Goal: Information Seeking & Learning: Learn about a topic

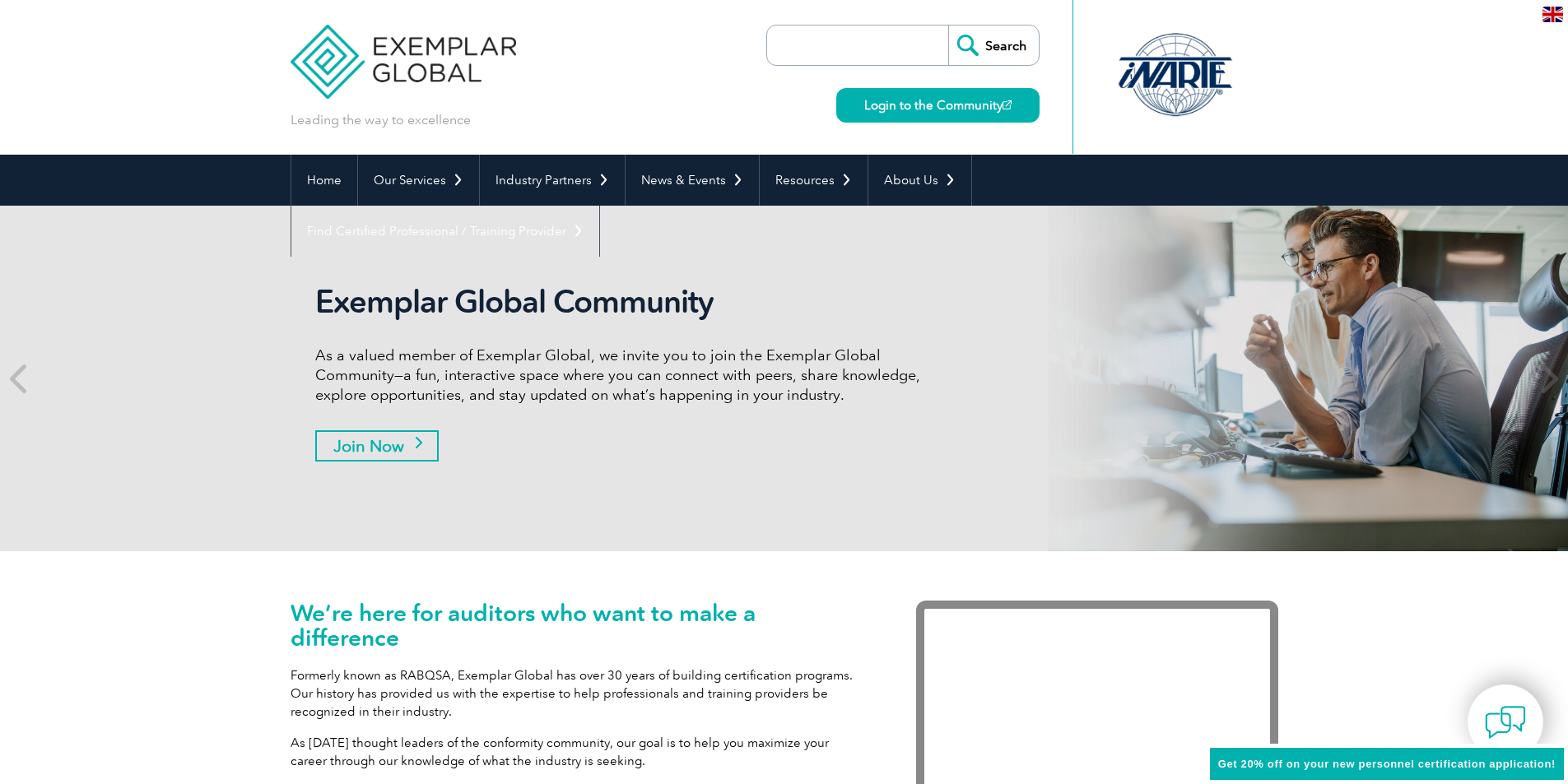
click at [414, 446] on link "Join Now" at bounding box center [378, 445] width 124 height 31
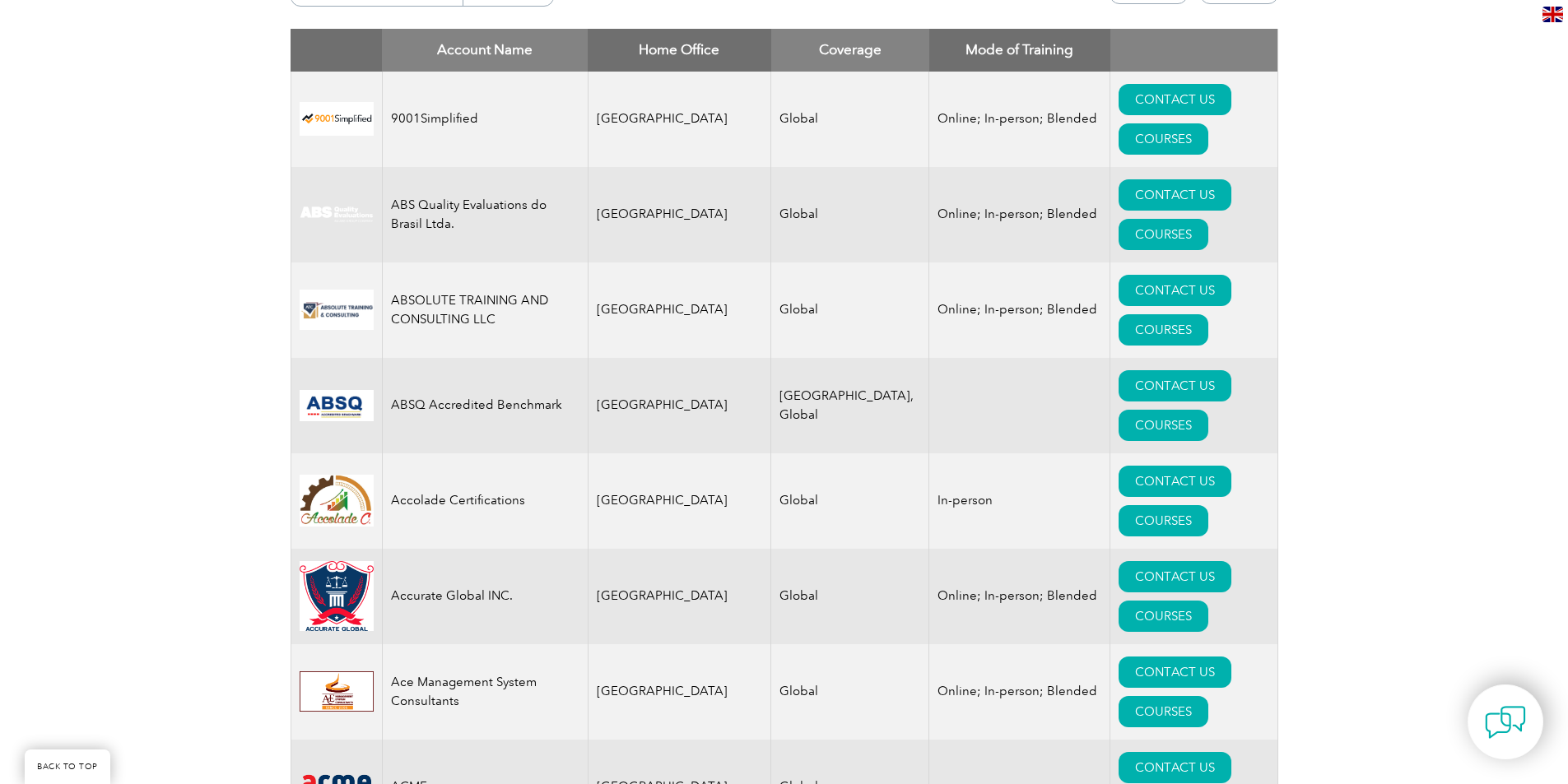
scroll to position [493, 0]
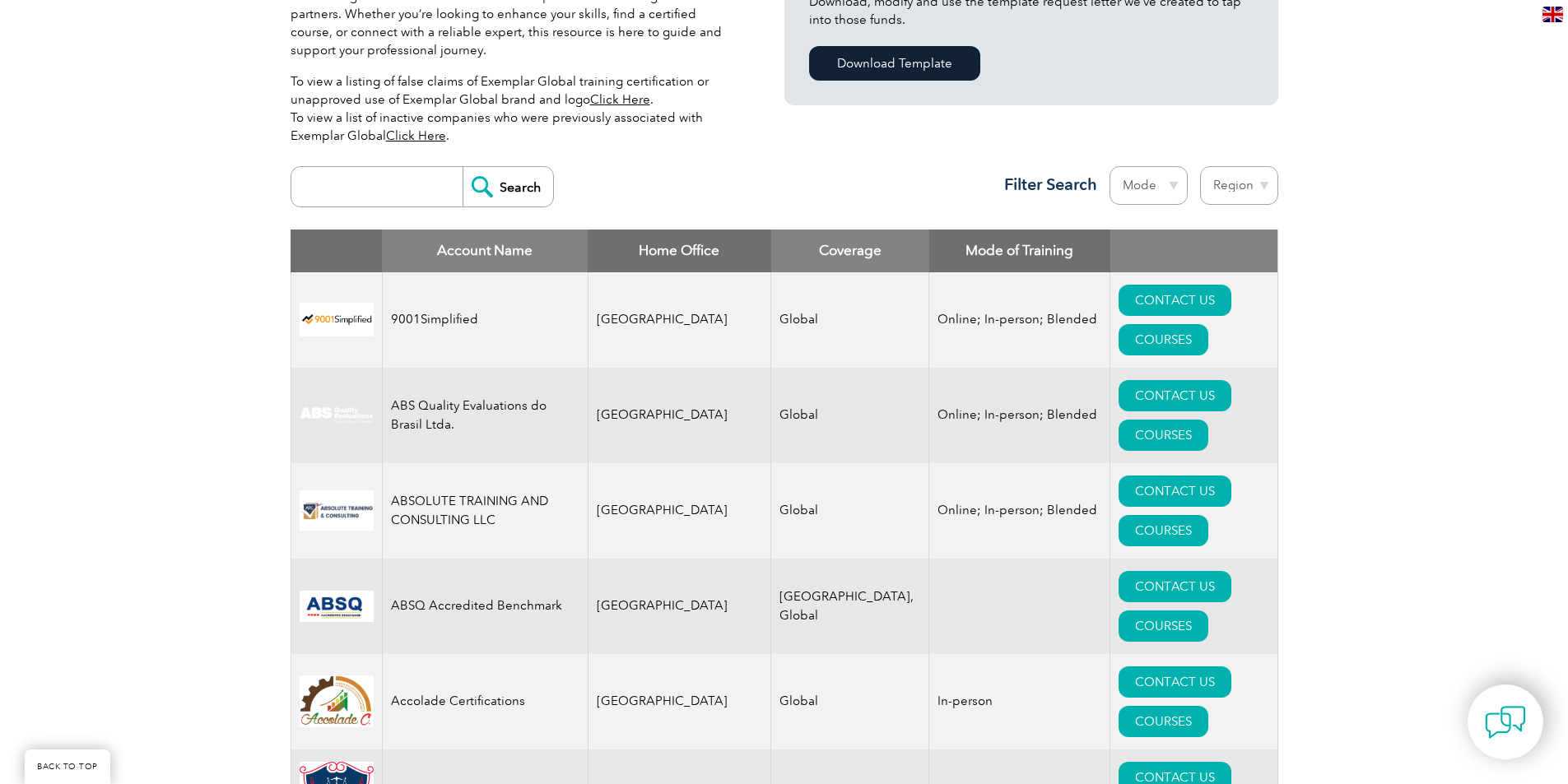
click at [401, 175] on input "search" at bounding box center [381, 187] width 163 height 40
type input "qs"
click at [516, 196] on input "Search" at bounding box center [508, 187] width 91 height 40
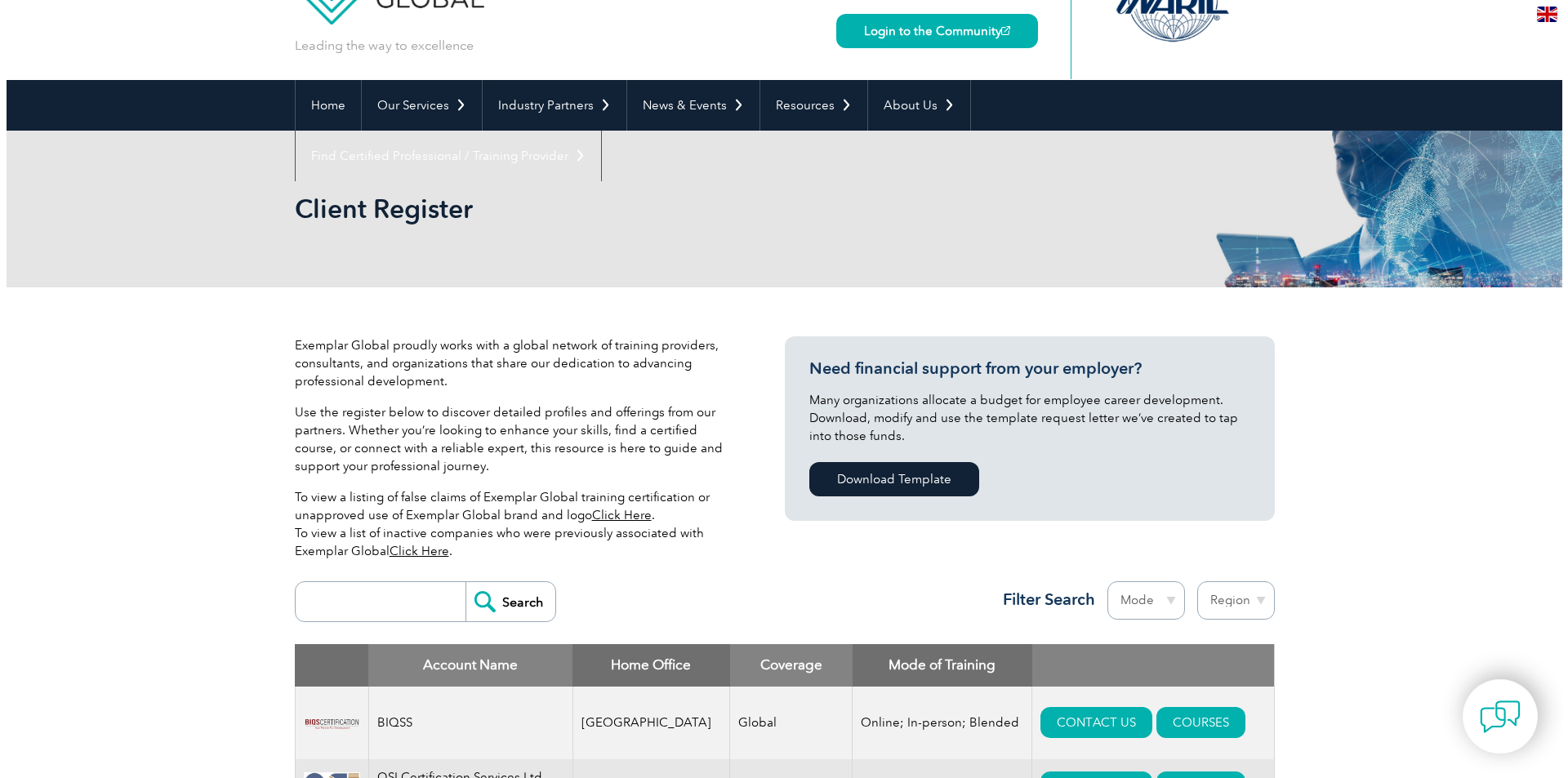
scroll to position [164, 0]
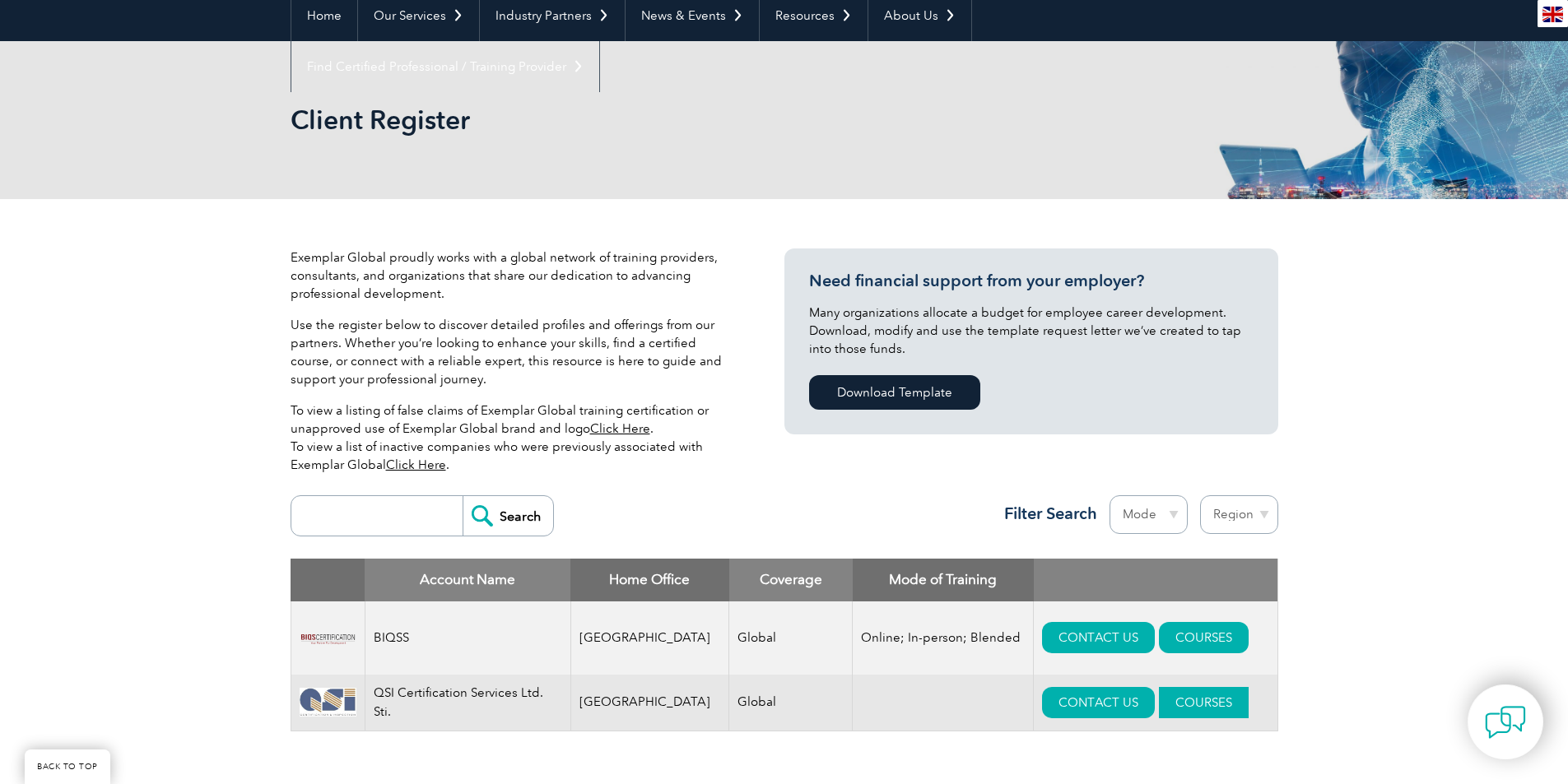
click at [1187, 700] on link "COURSES" at bounding box center [1204, 702] width 90 height 31
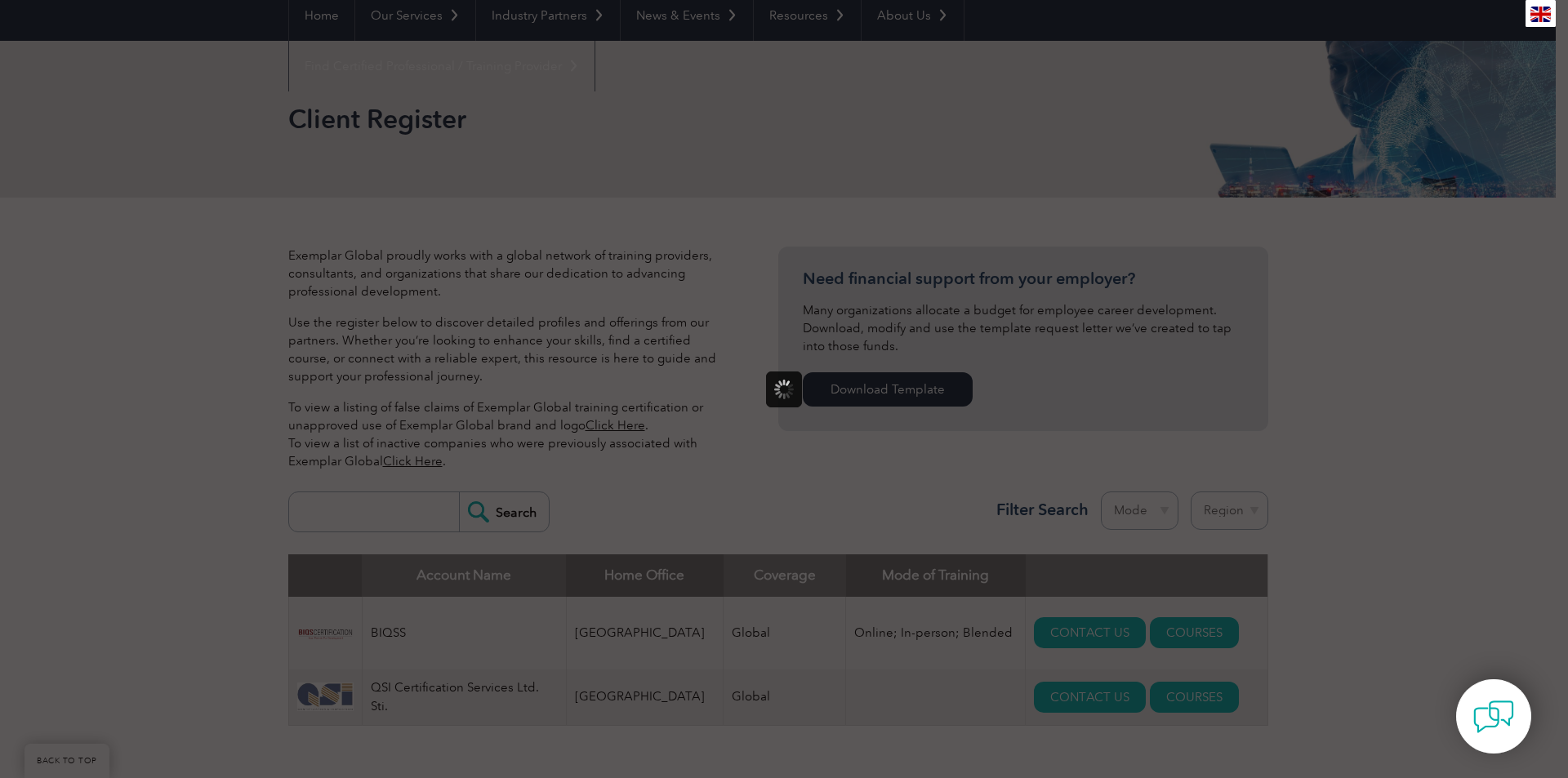
scroll to position [0, 0]
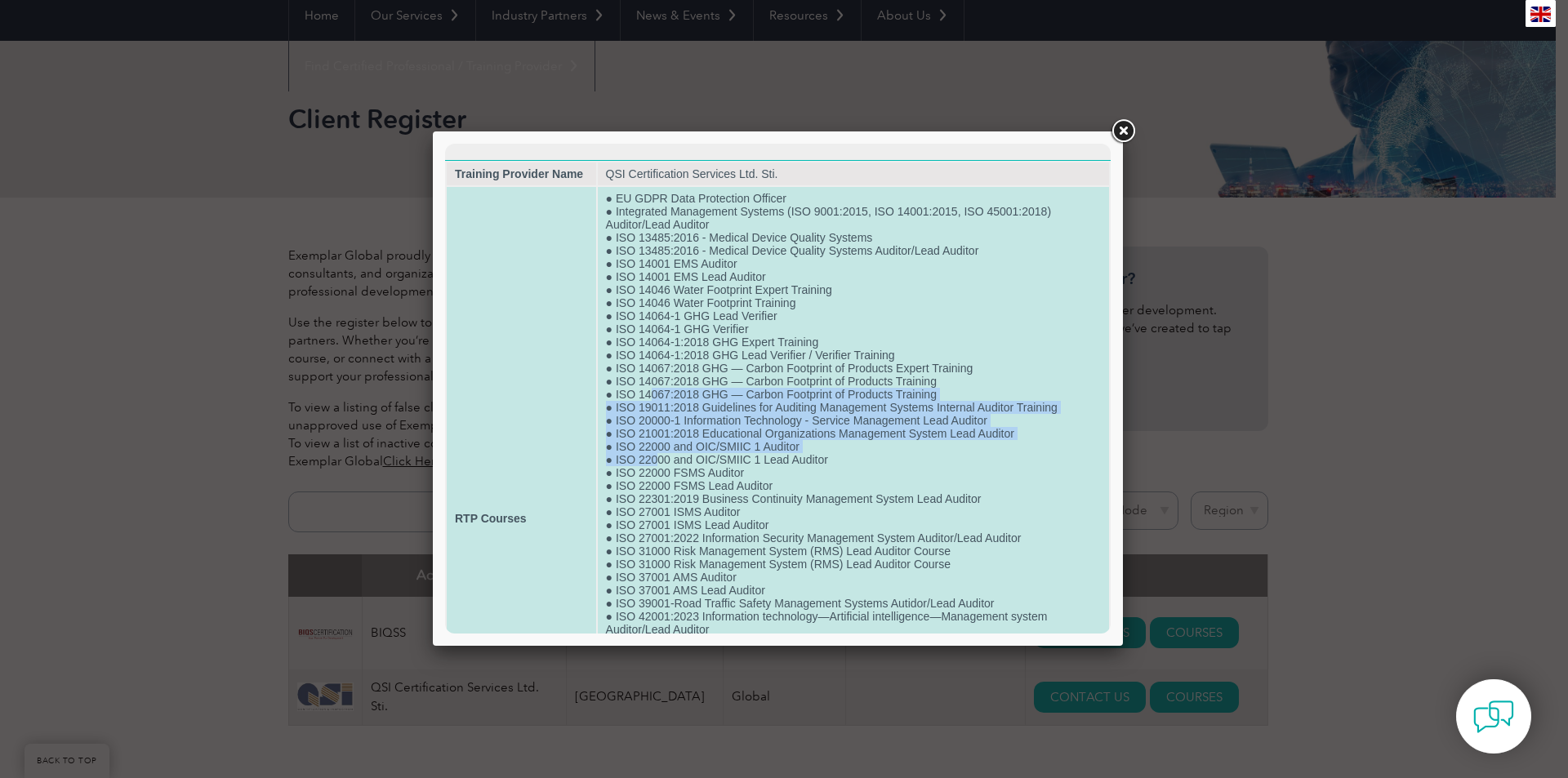
drag, startPoint x: 651, startPoint y: 398, endPoint x: 659, endPoint y: 457, distance: 59.5
click at [659, 455] on td "● EU GDPR Data Protection Officer ● Integrated Management Systems (ISO 9001:201…" at bounding box center [853, 518] width 511 height 663
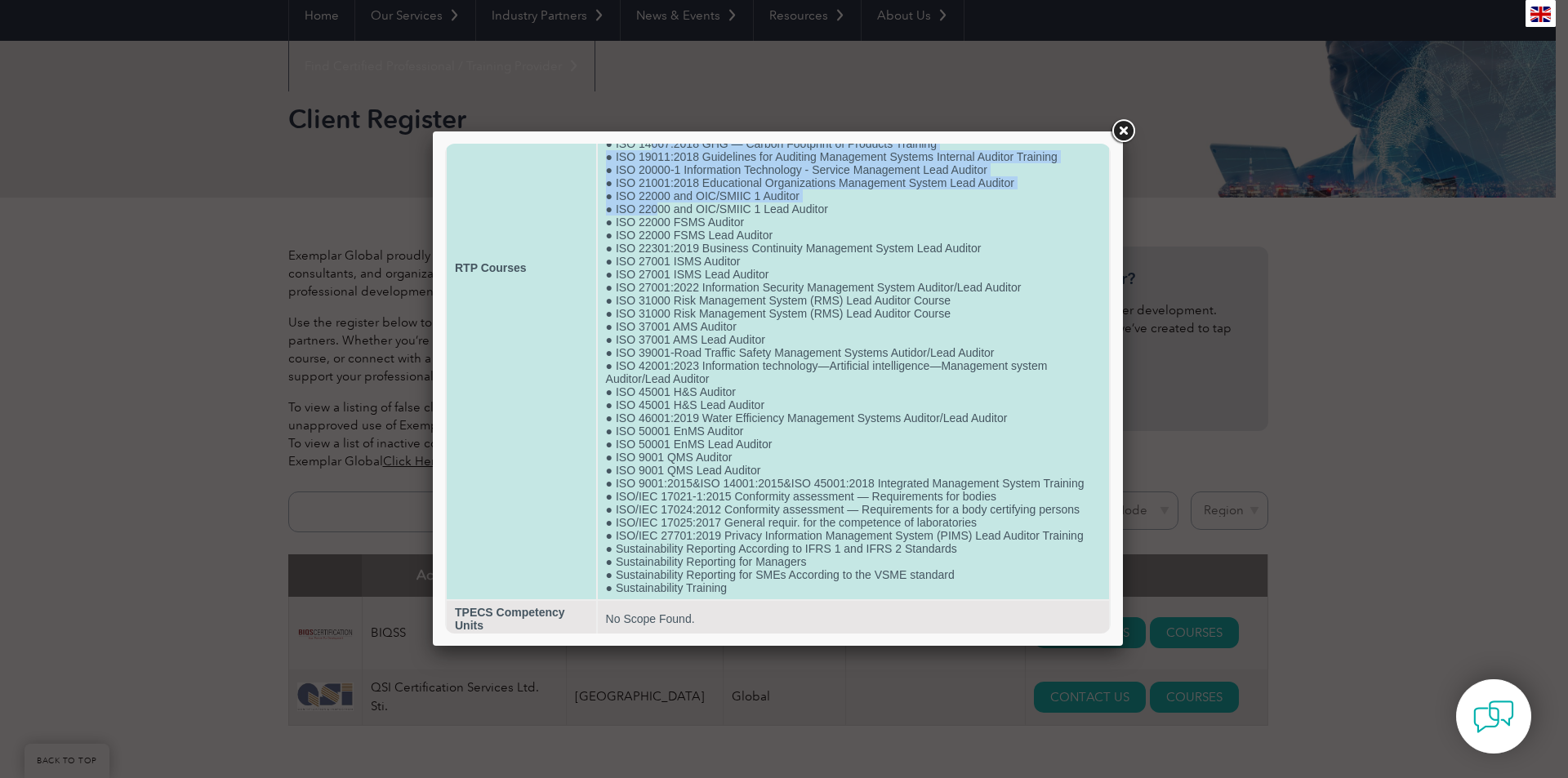
scroll to position [256, 0]
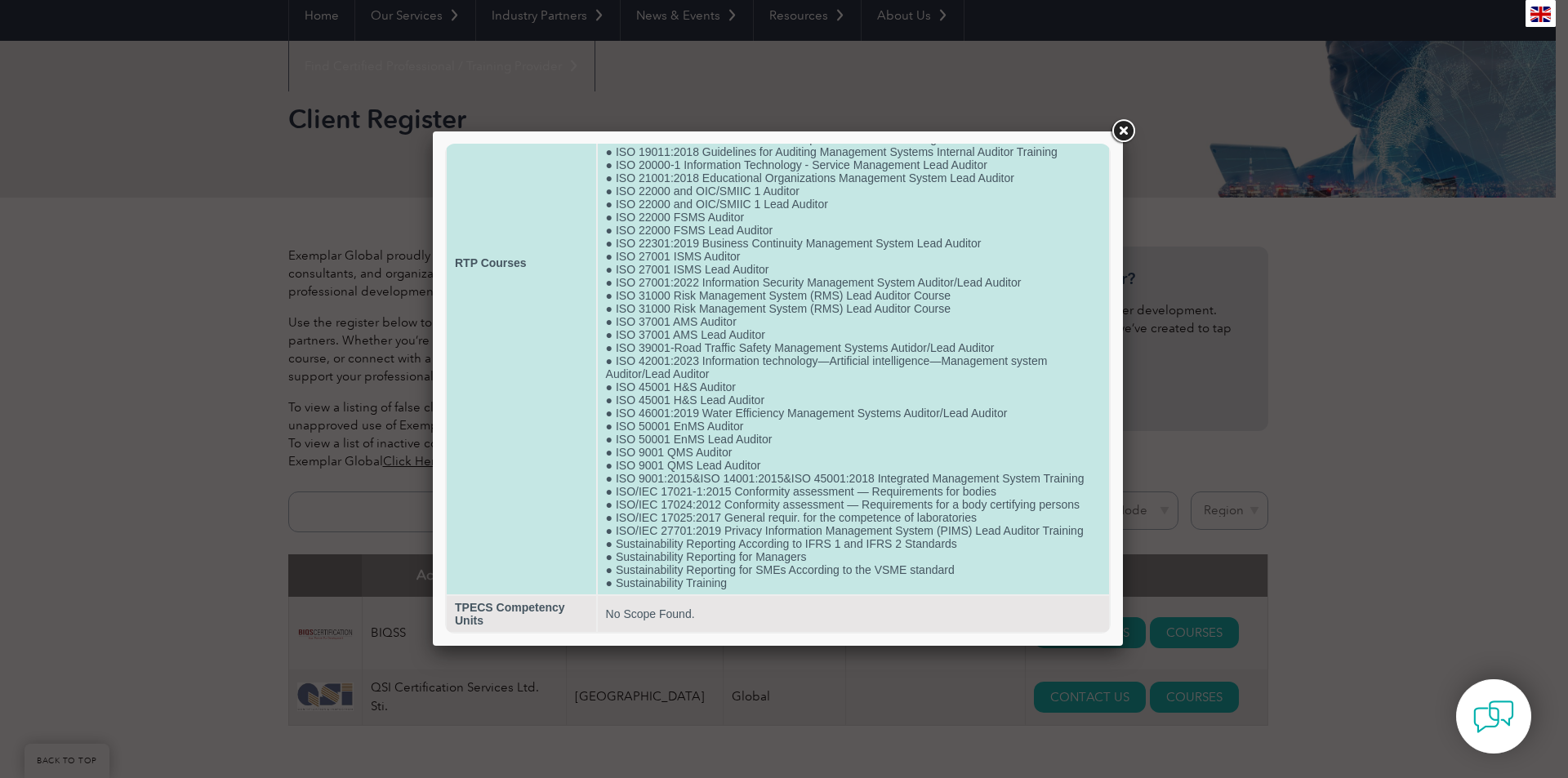
click at [664, 412] on td "● EU GDPR Data Protection Officer ● Integrated Management Systems (ISO 9001:201…" at bounding box center [853, 263] width 511 height 663
drag, startPoint x: 615, startPoint y: 399, endPoint x: 772, endPoint y: 395, distance: 157.1
click at [772, 395] on td "● EU GDPR Data Protection Officer ● Integrated Management Systems (ISO 9001:201…" at bounding box center [853, 263] width 511 height 663
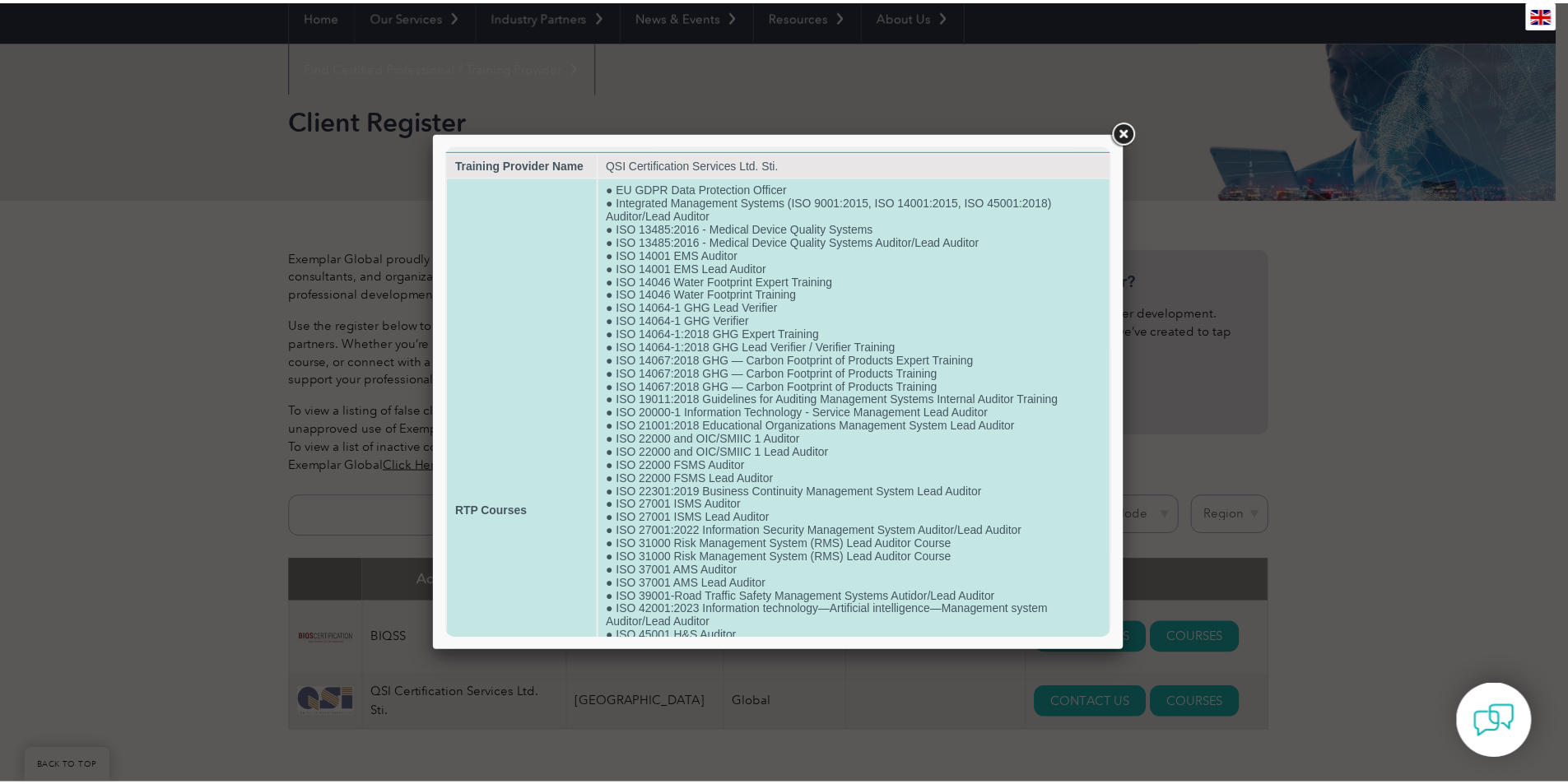
scroll to position [11, 0]
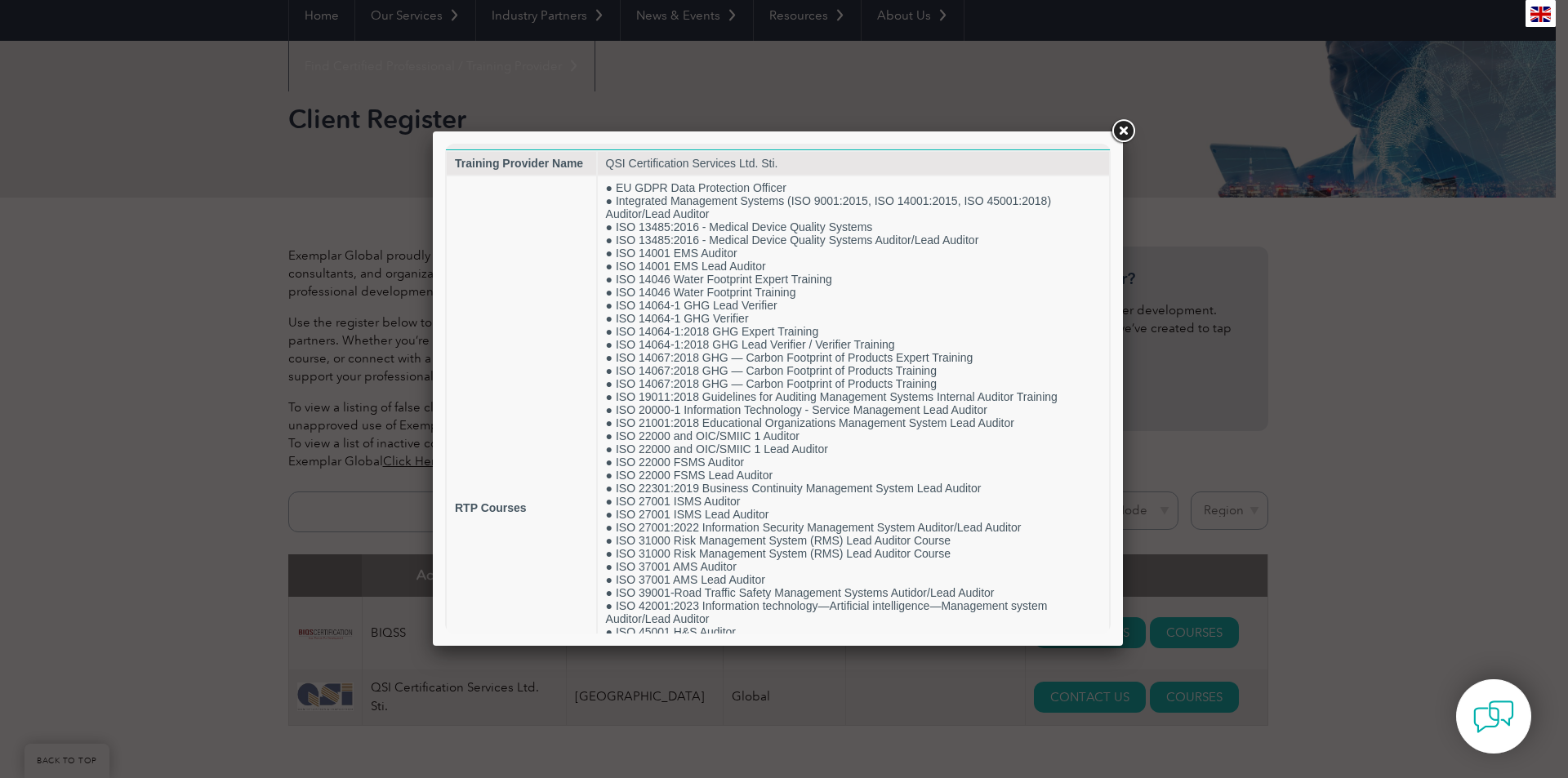
drag, startPoint x: 1124, startPoint y: 134, endPoint x: 1091, endPoint y: 175, distance: 52.6
click at [1124, 134] on link at bounding box center [1123, 132] width 30 height 30
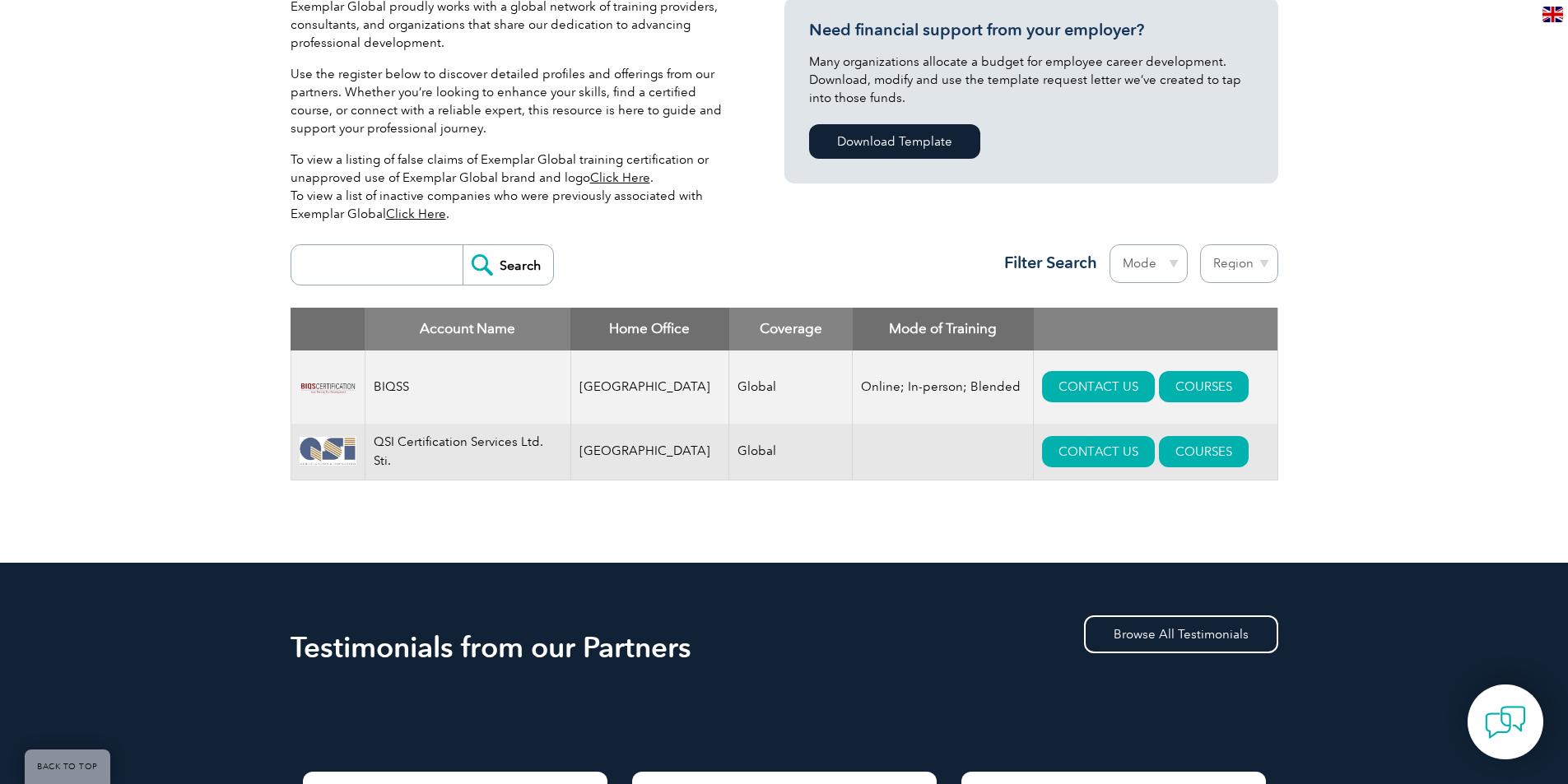
scroll to position [411, 0]
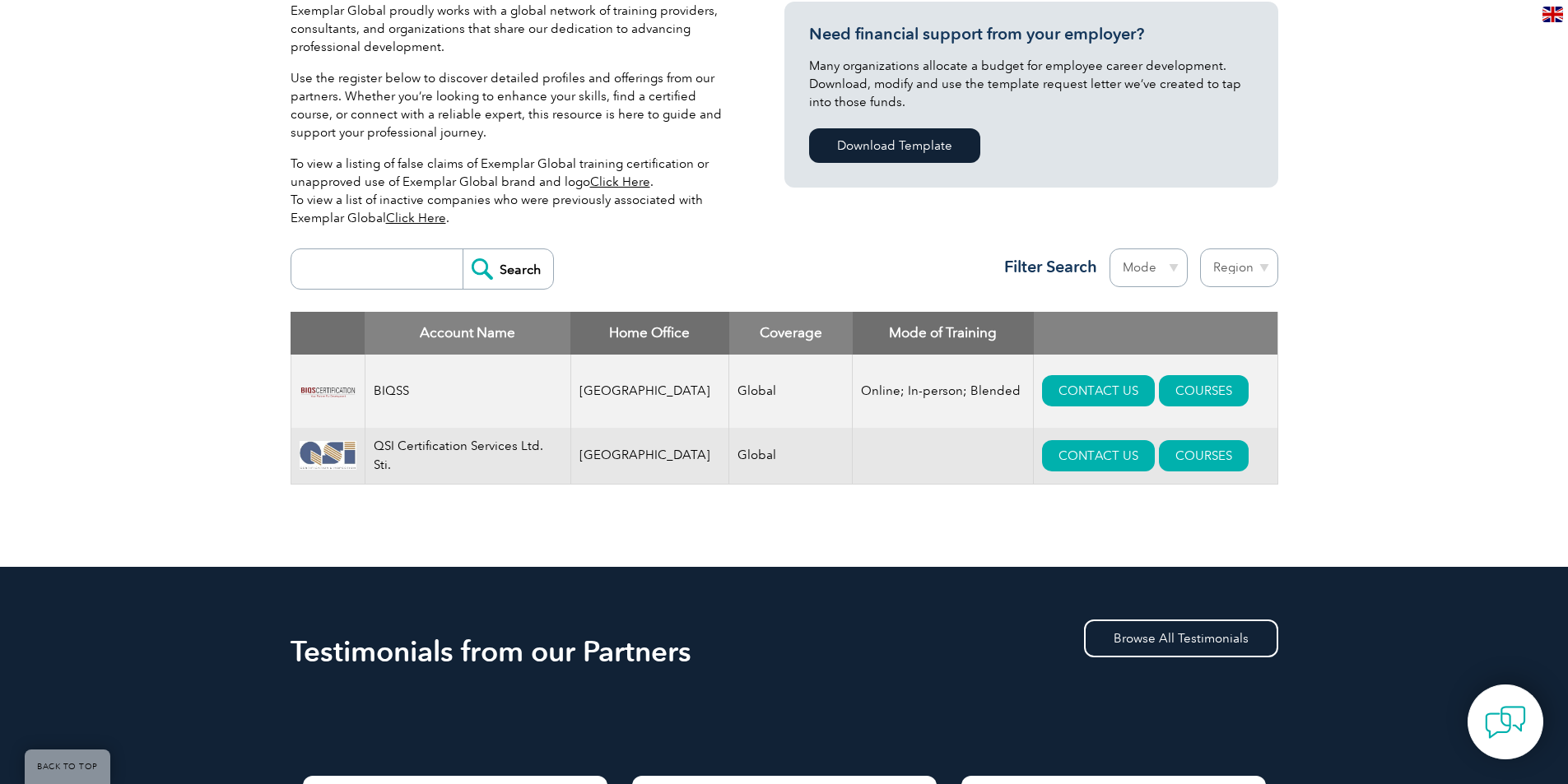
click at [414, 275] on input "search" at bounding box center [381, 270] width 163 height 40
type input "turke"
click at [513, 270] on input "Search" at bounding box center [508, 270] width 91 height 40
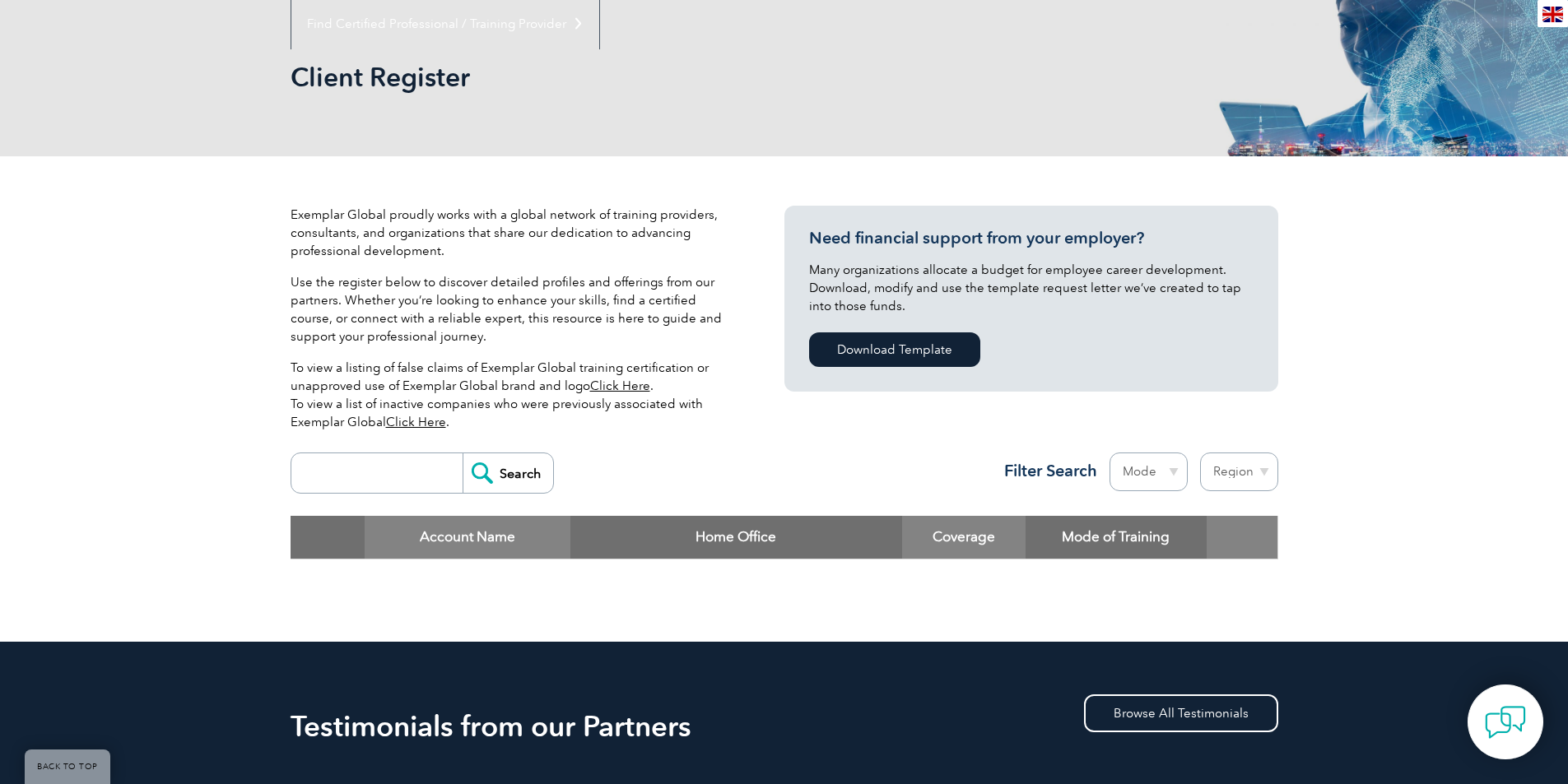
scroll to position [247, 0]
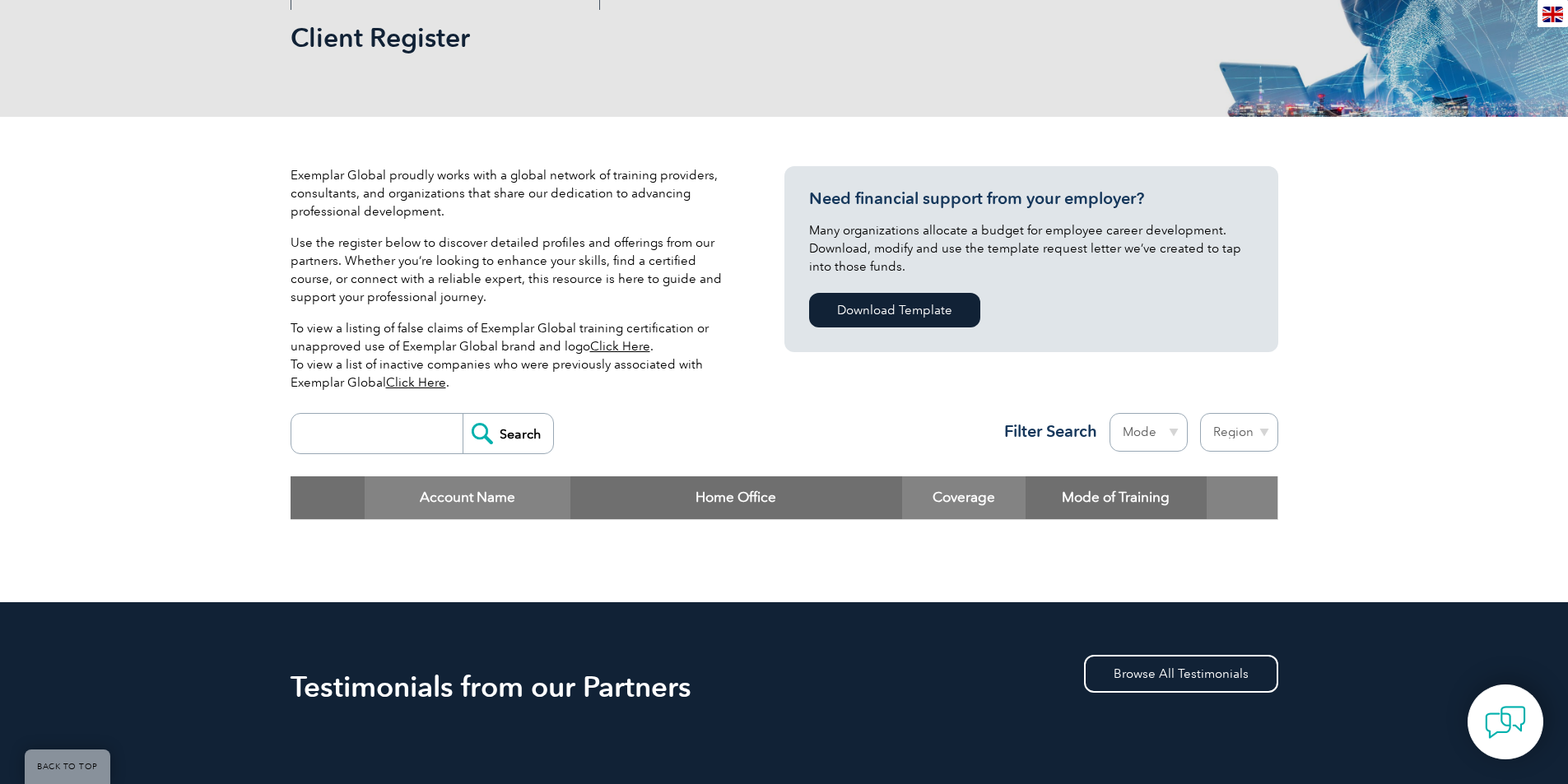
click at [410, 430] on input "search" at bounding box center [381, 433] width 163 height 40
type input "ctr"
drag, startPoint x: 479, startPoint y: 422, endPoint x: 493, endPoint y: 422, distance: 14.0
click at [479, 422] on input "Search" at bounding box center [508, 433] width 91 height 40
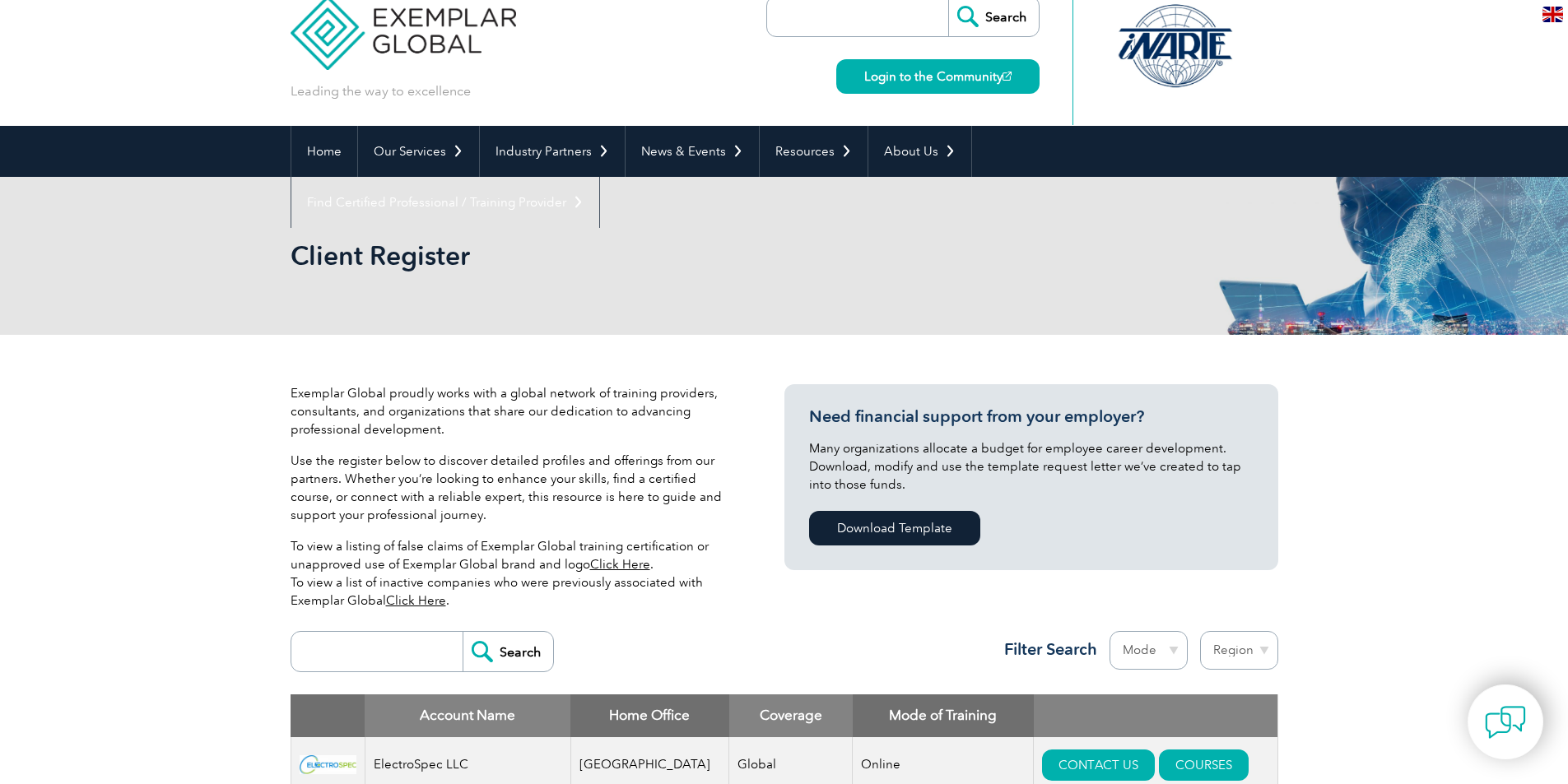
scroll to position [165, 0]
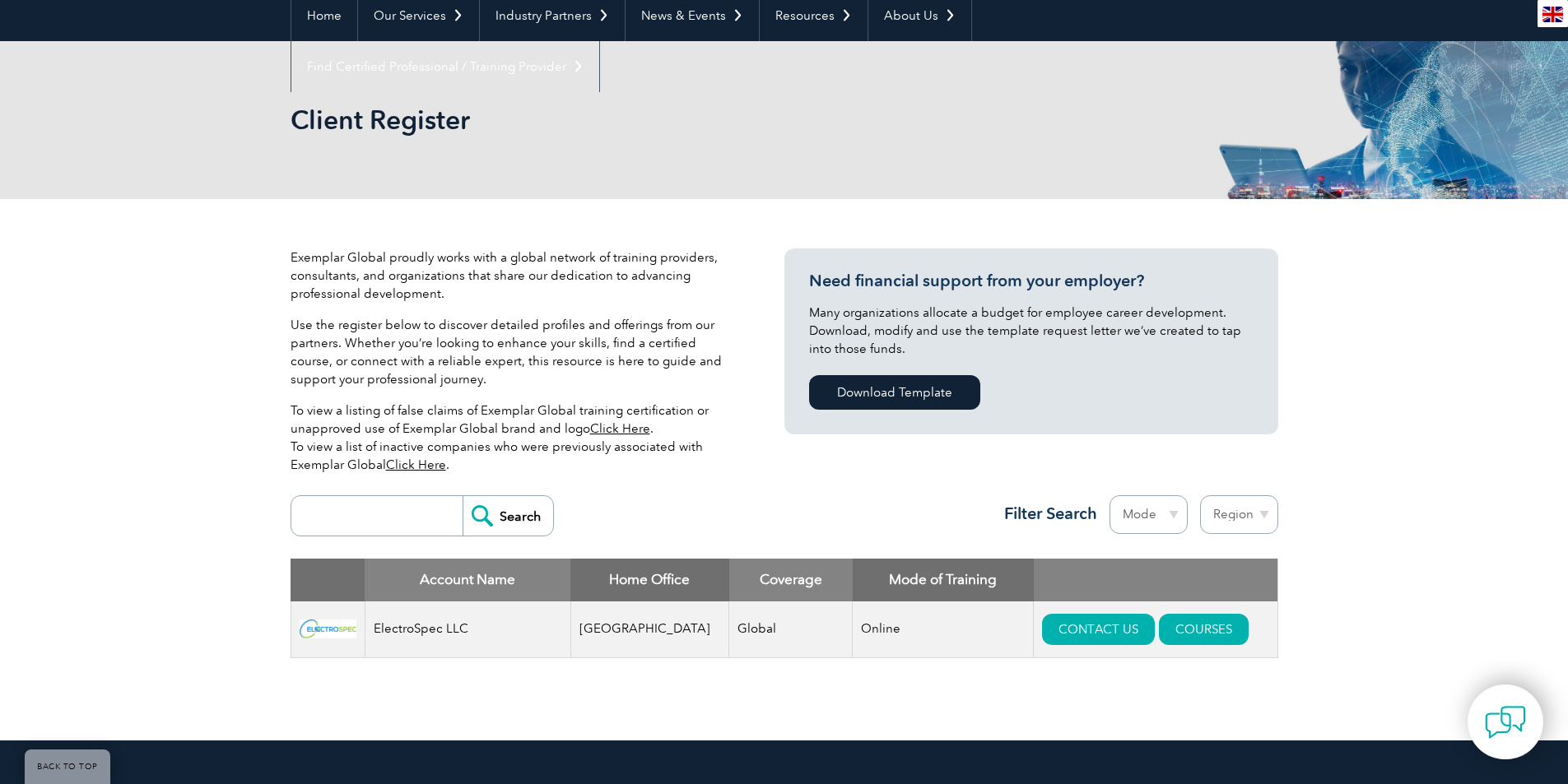
click at [1236, 515] on select "Region Australia Bahrain Bangladesh Brazil Canada Colombia Dominican Republic E…" at bounding box center [1239, 514] width 78 height 39
select select "[GEOGRAPHIC_DATA]"
click at [1200, 495] on select "Region Australia Bahrain Bangladesh Brazil Canada Colombia Dominican Republic E…" at bounding box center [1239, 514] width 78 height 39
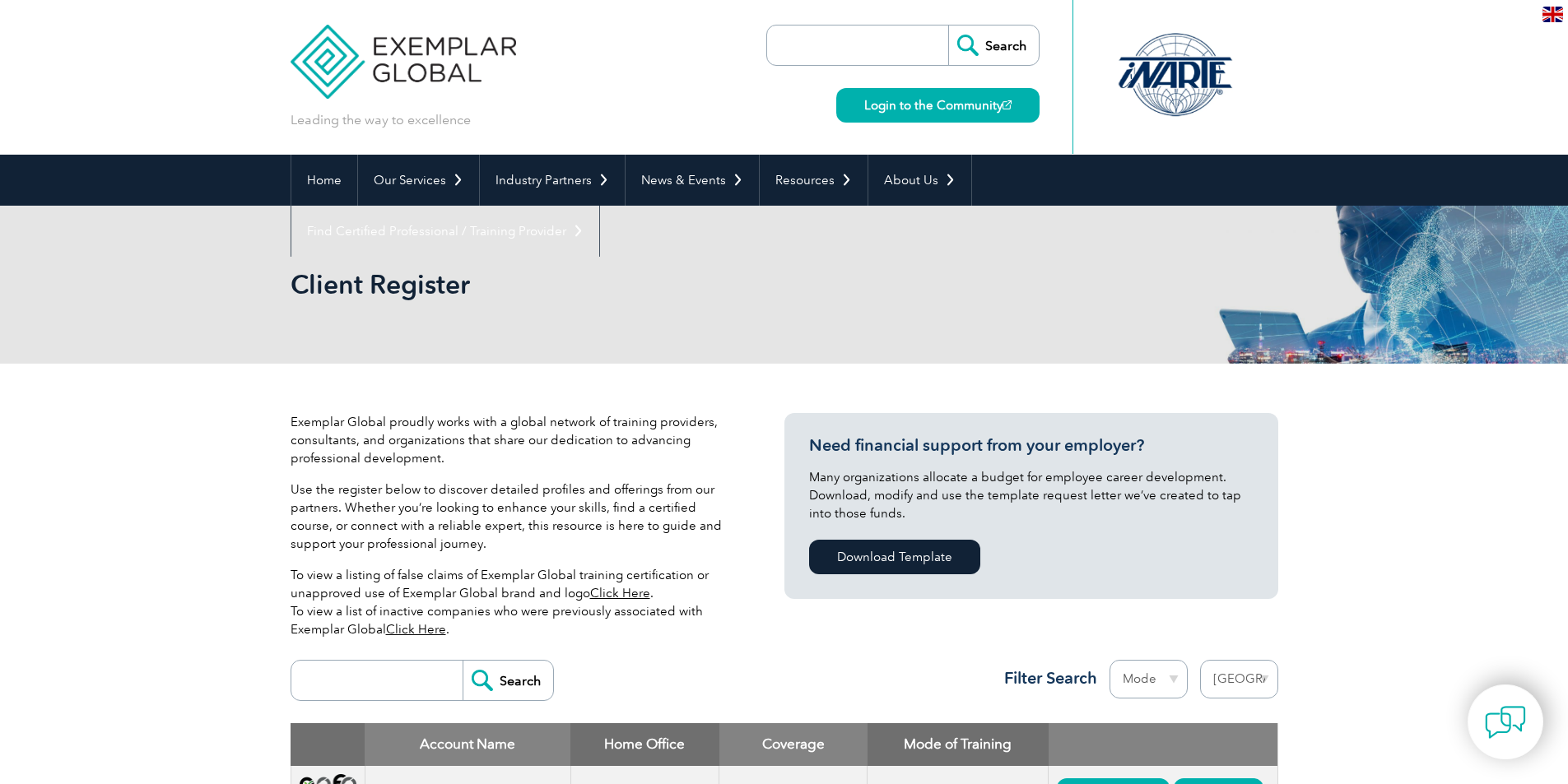
select select "[GEOGRAPHIC_DATA]"
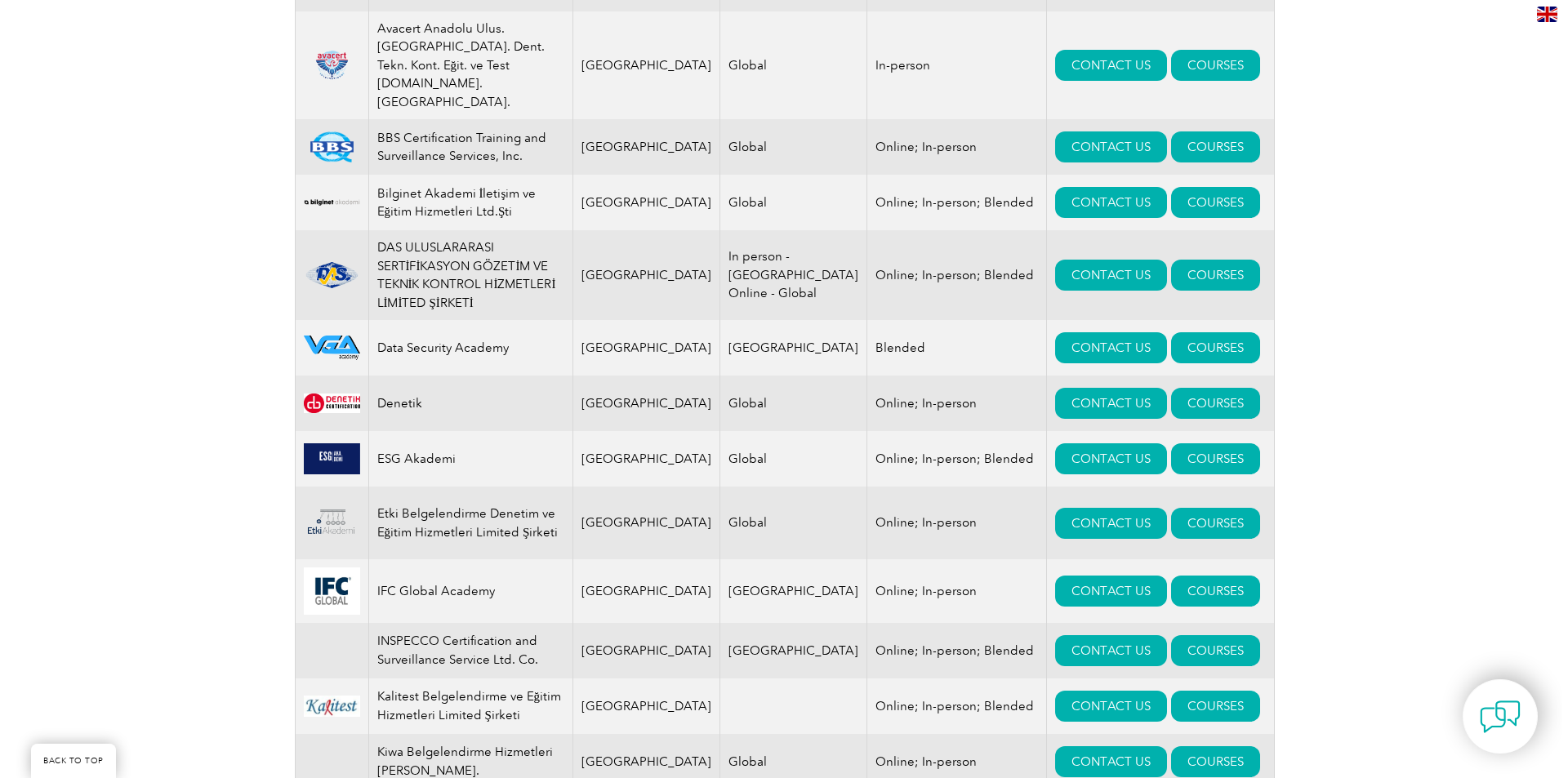
scroll to position [949, 0]
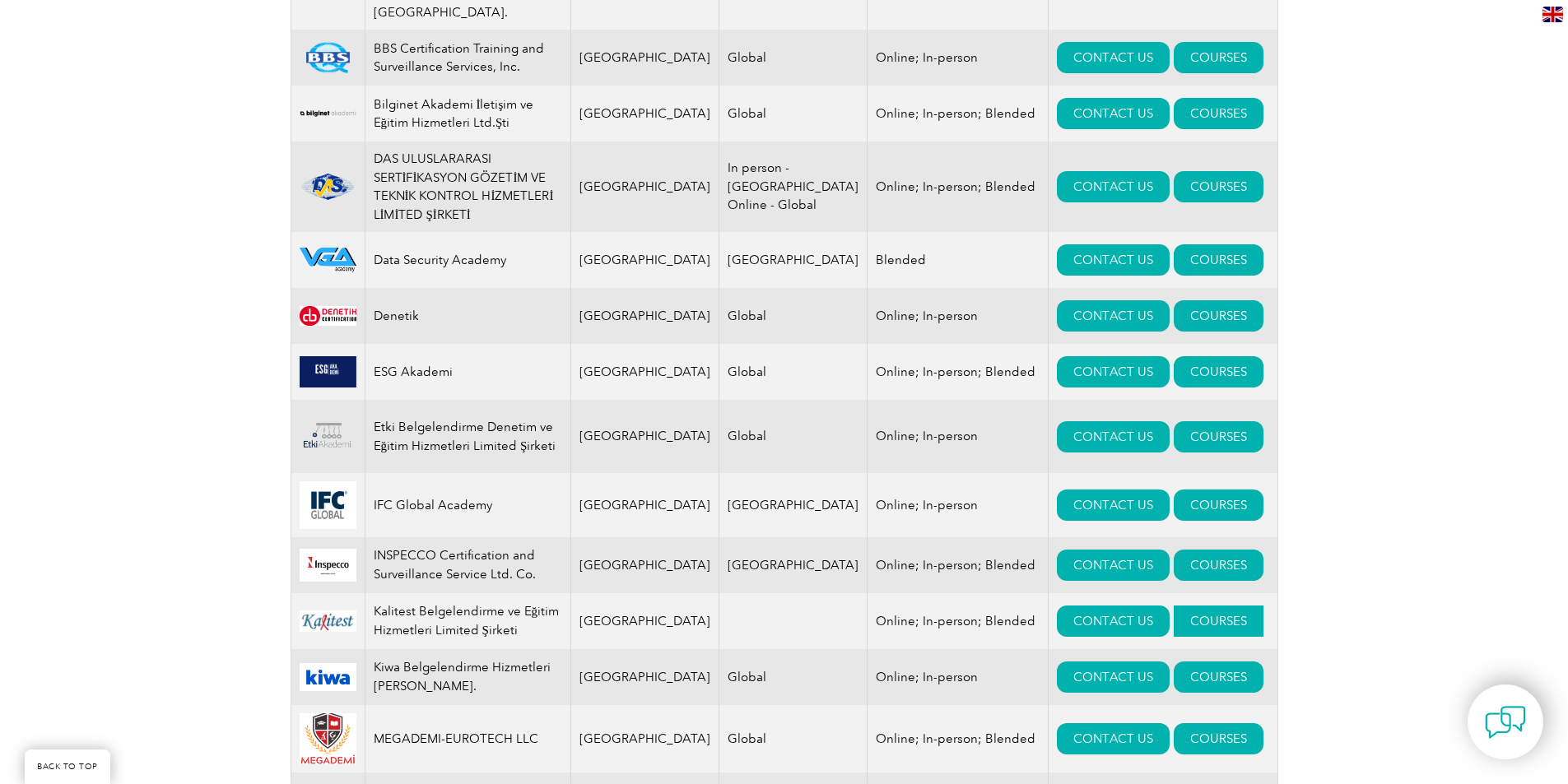
click at [1174, 605] on link "COURSES" at bounding box center [1219, 620] width 90 height 31
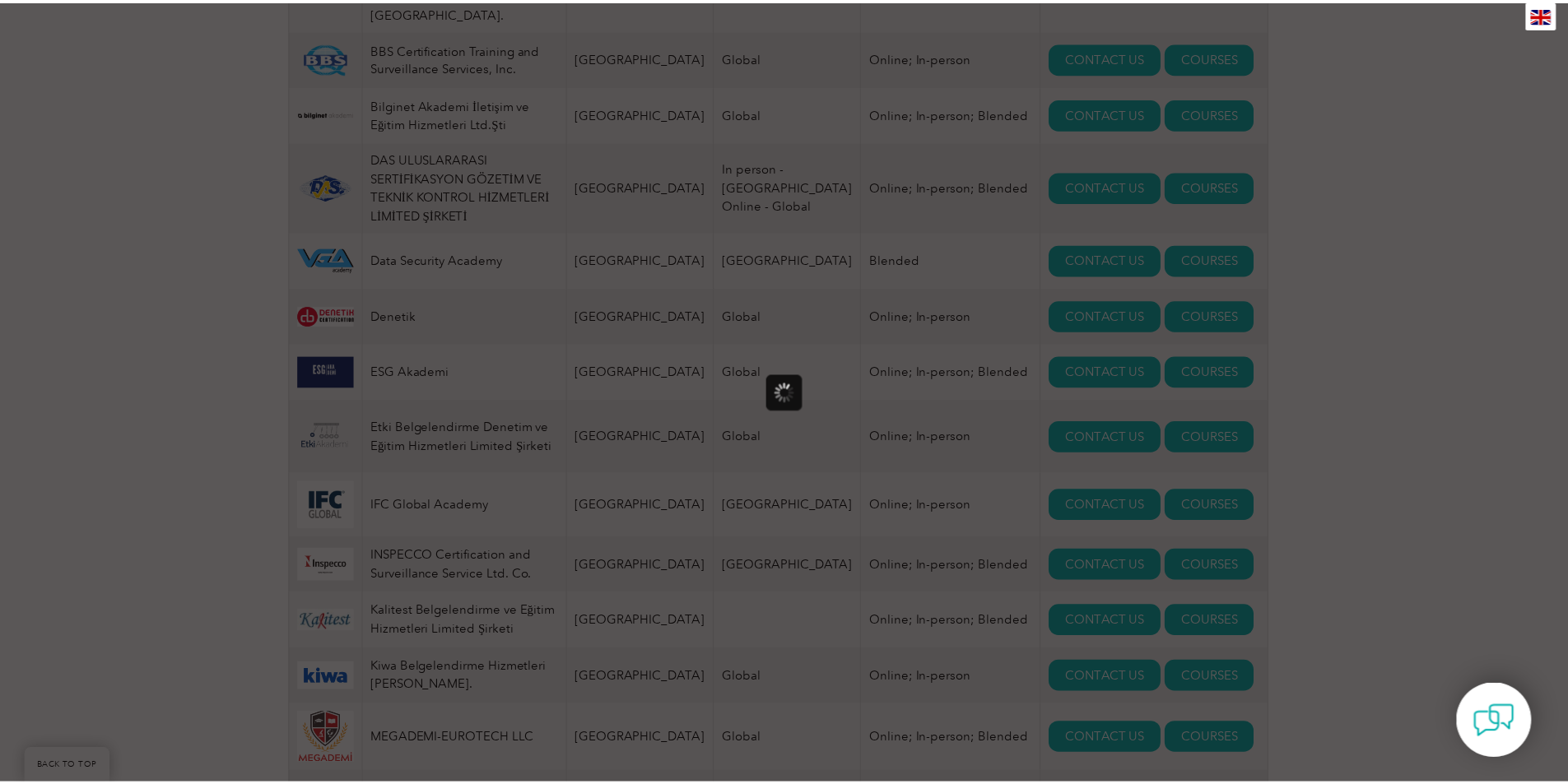
scroll to position [0, 0]
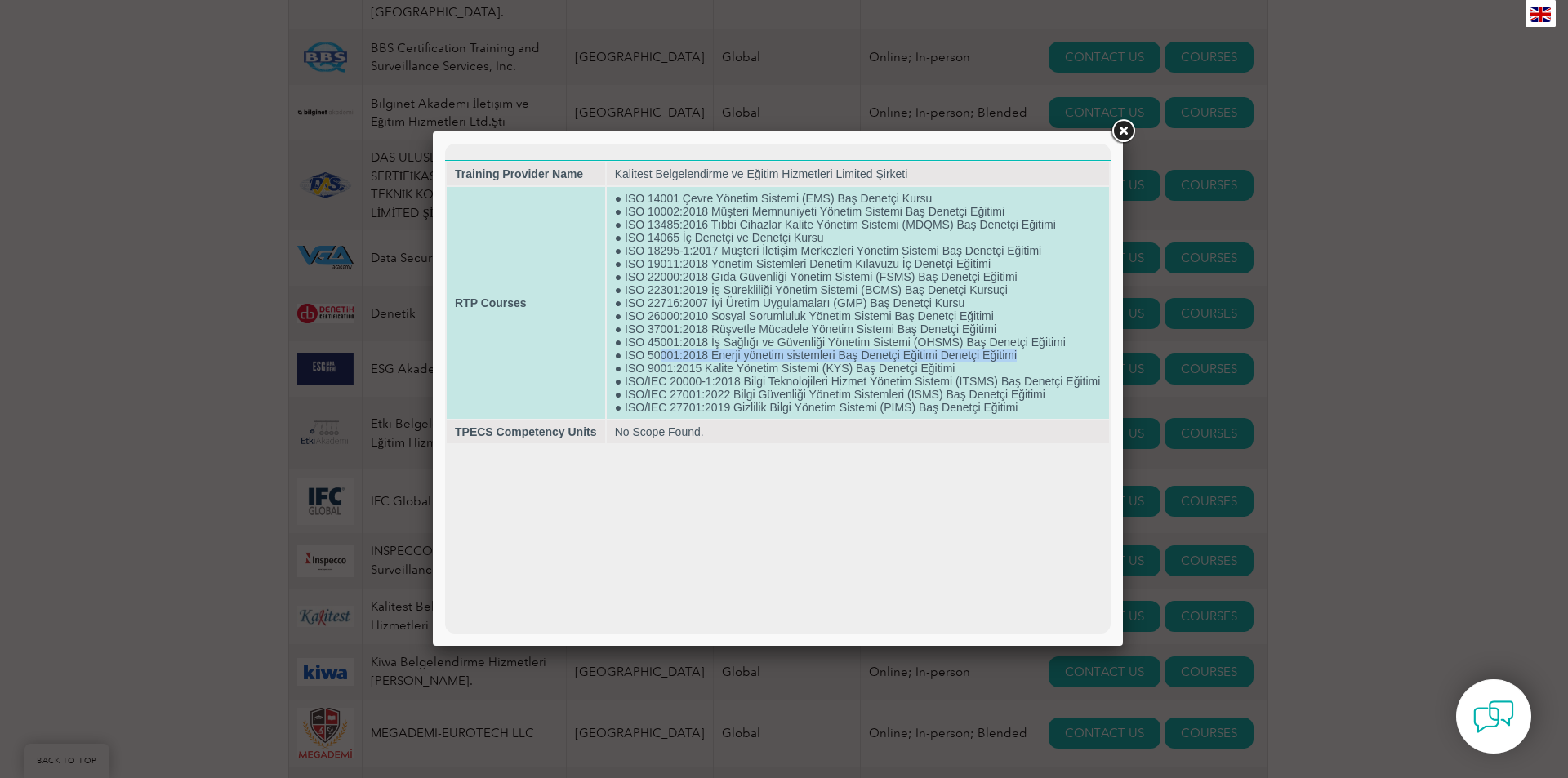
drag, startPoint x: 658, startPoint y: 352, endPoint x: 1030, endPoint y: 358, distance: 372.0
click at [1030, 358] on td "● ISO 14001 Çevre Yönetim Sistemi (EMS) Baş Denetçi Kursu ● ISO 10002:2018 Müşt…" at bounding box center [857, 303] width 503 height 232
drag, startPoint x: 623, startPoint y: 355, endPoint x: 1055, endPoint y: 350, distance: 432.0
click at [1055, 350] on td "● ISO 14001 Çevre Yönetim Sistemi (EMS) Baş Denetçi Kursu ● ISO 10002:2018 Müşt…" at bounding box center [857, 303] width 503 height 232
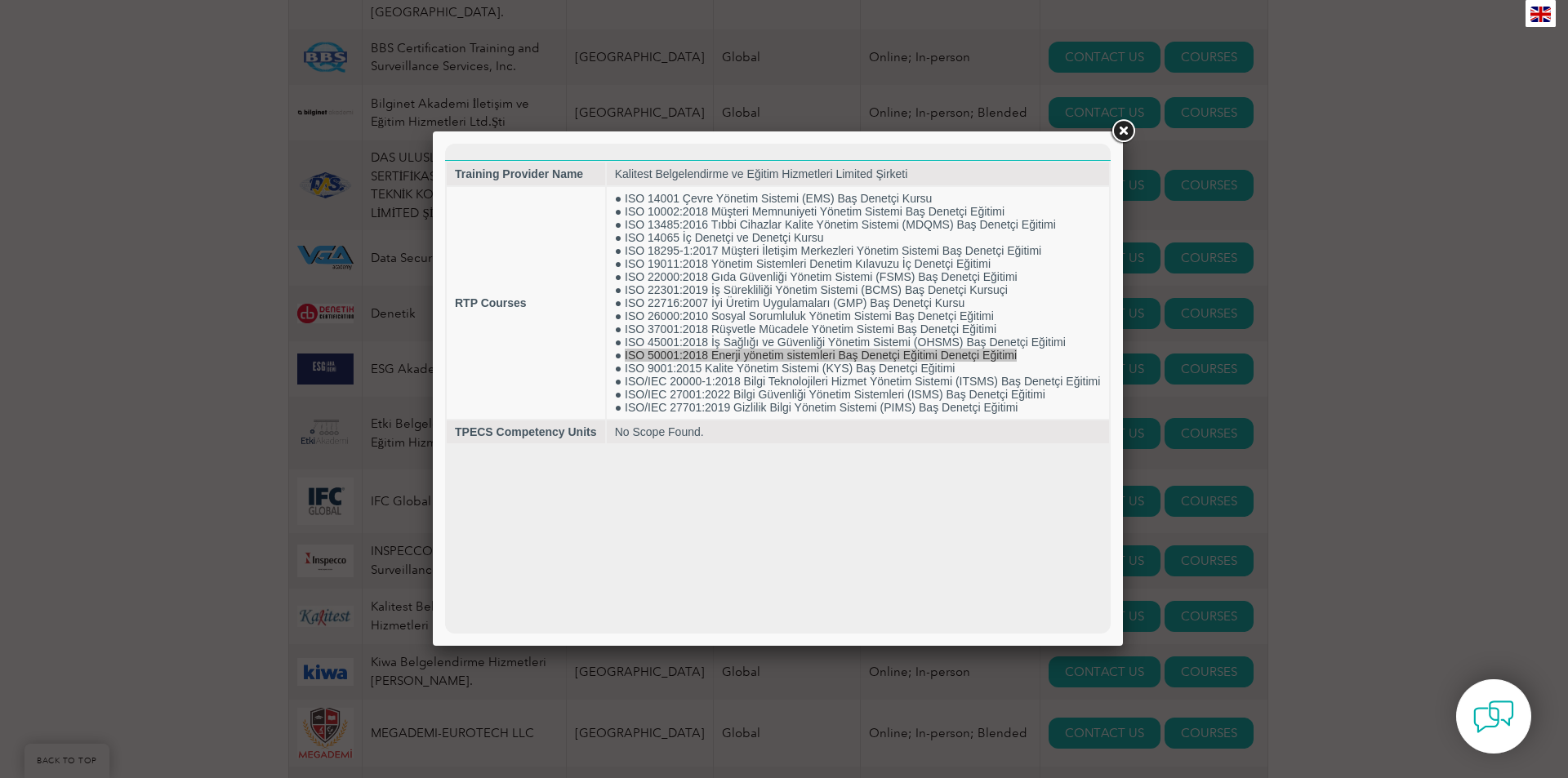
click at [1122, 128] on link at bounding box center [1123, 132] width 30 height 30
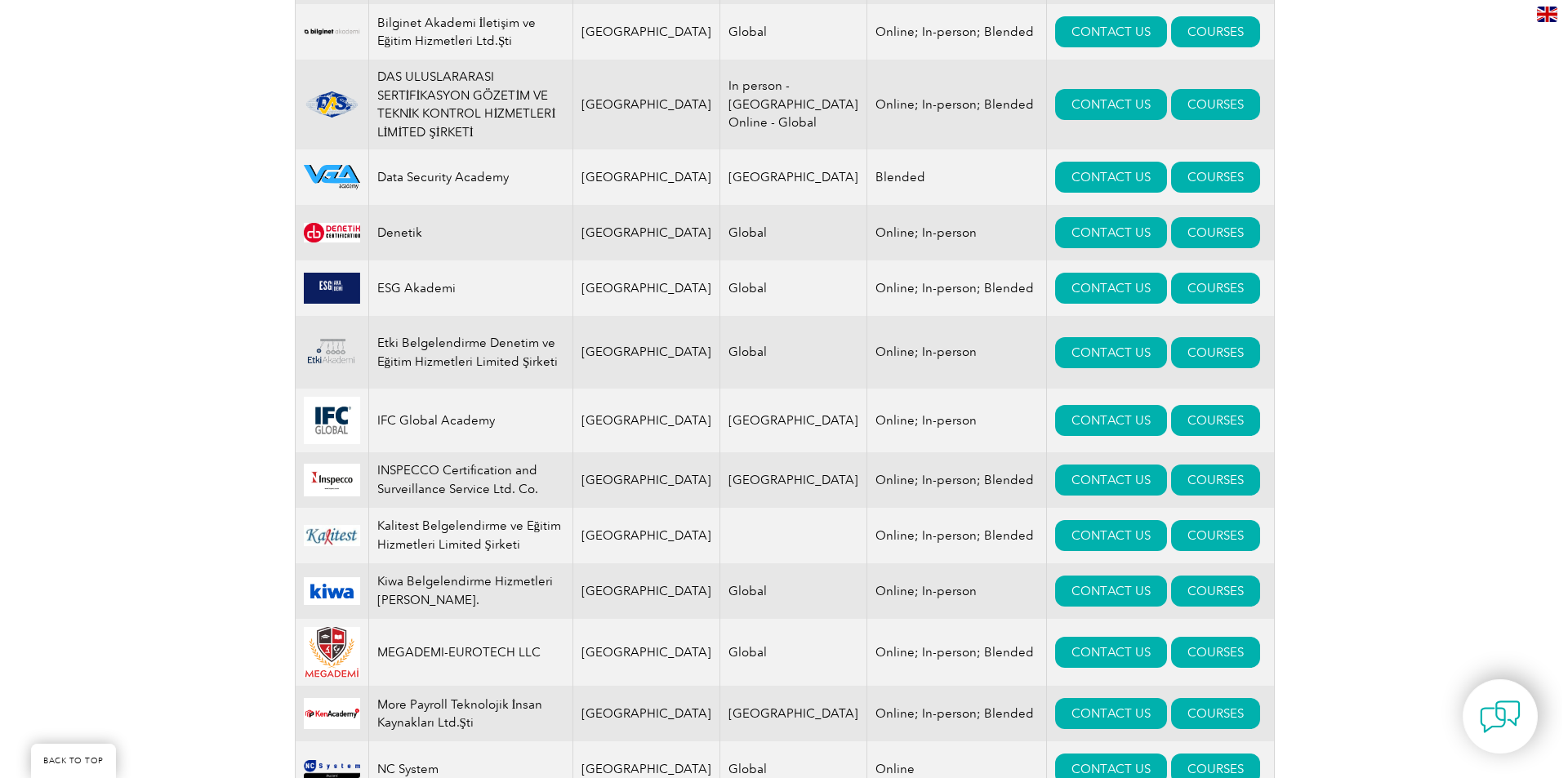
scroll to position [1032, 0]
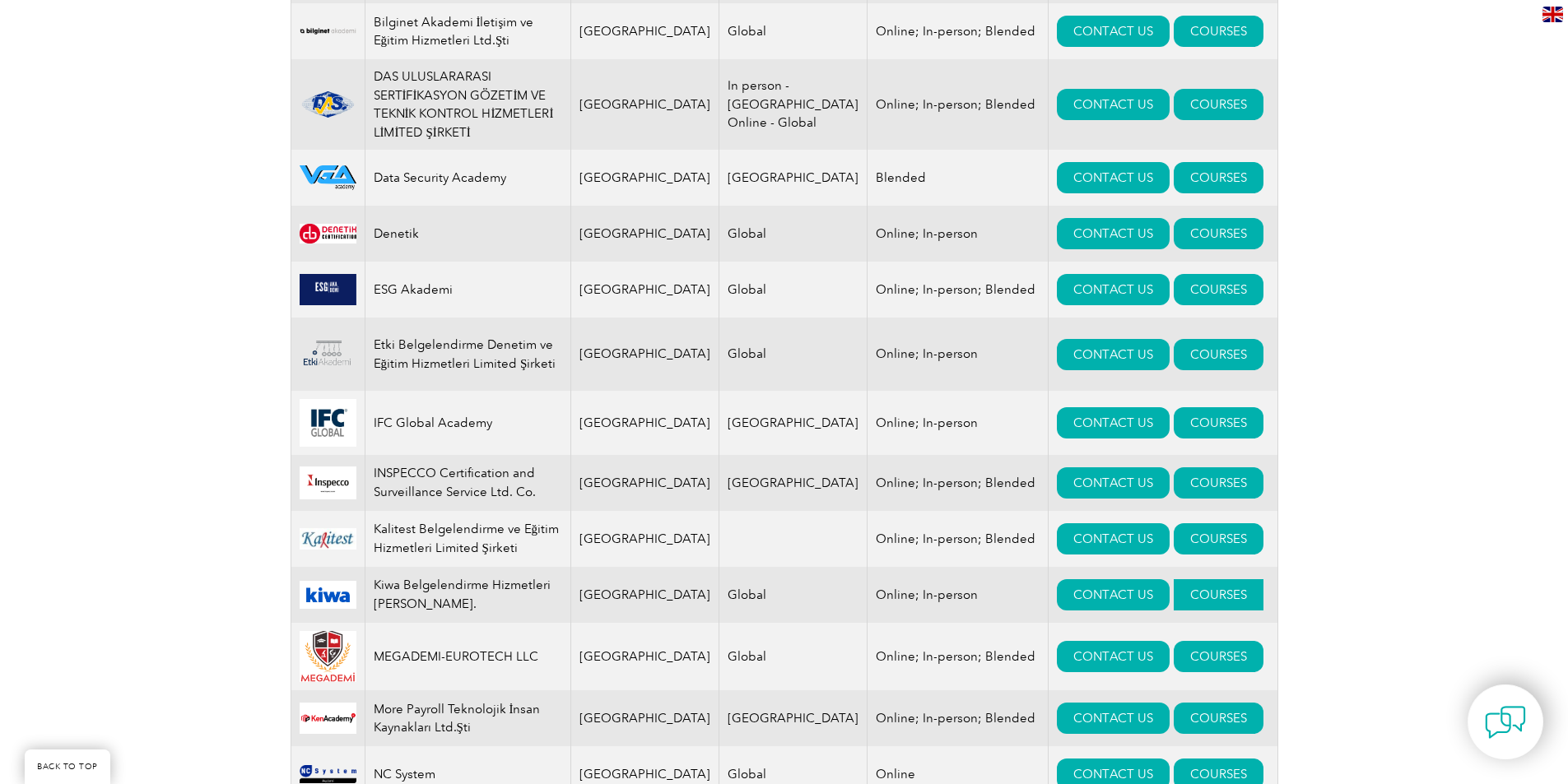
click at [1174, 579] on link "COURSES" at bounding box center [1219, 594] width 90 height 31
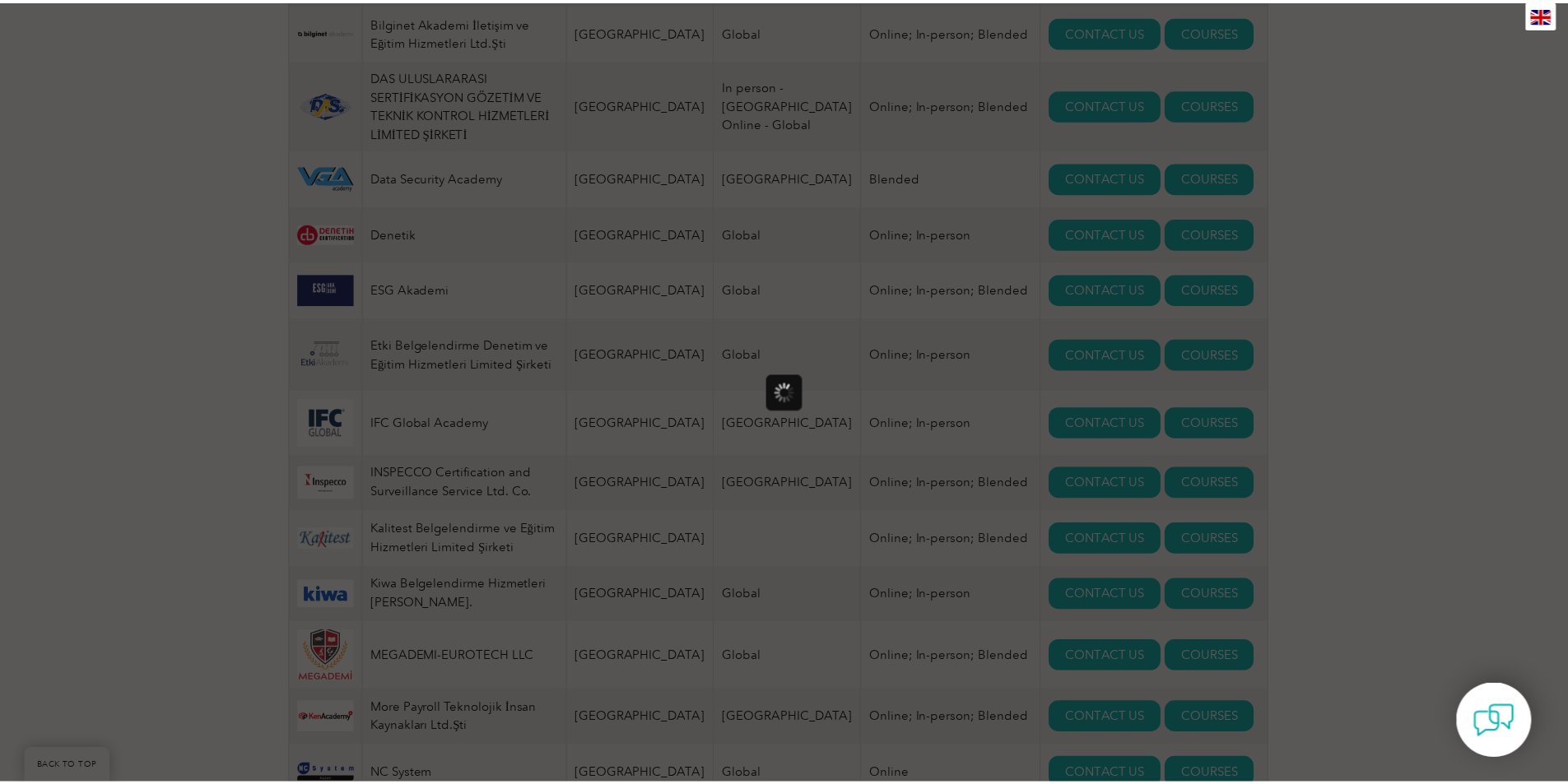
scroll to position [0, 0]
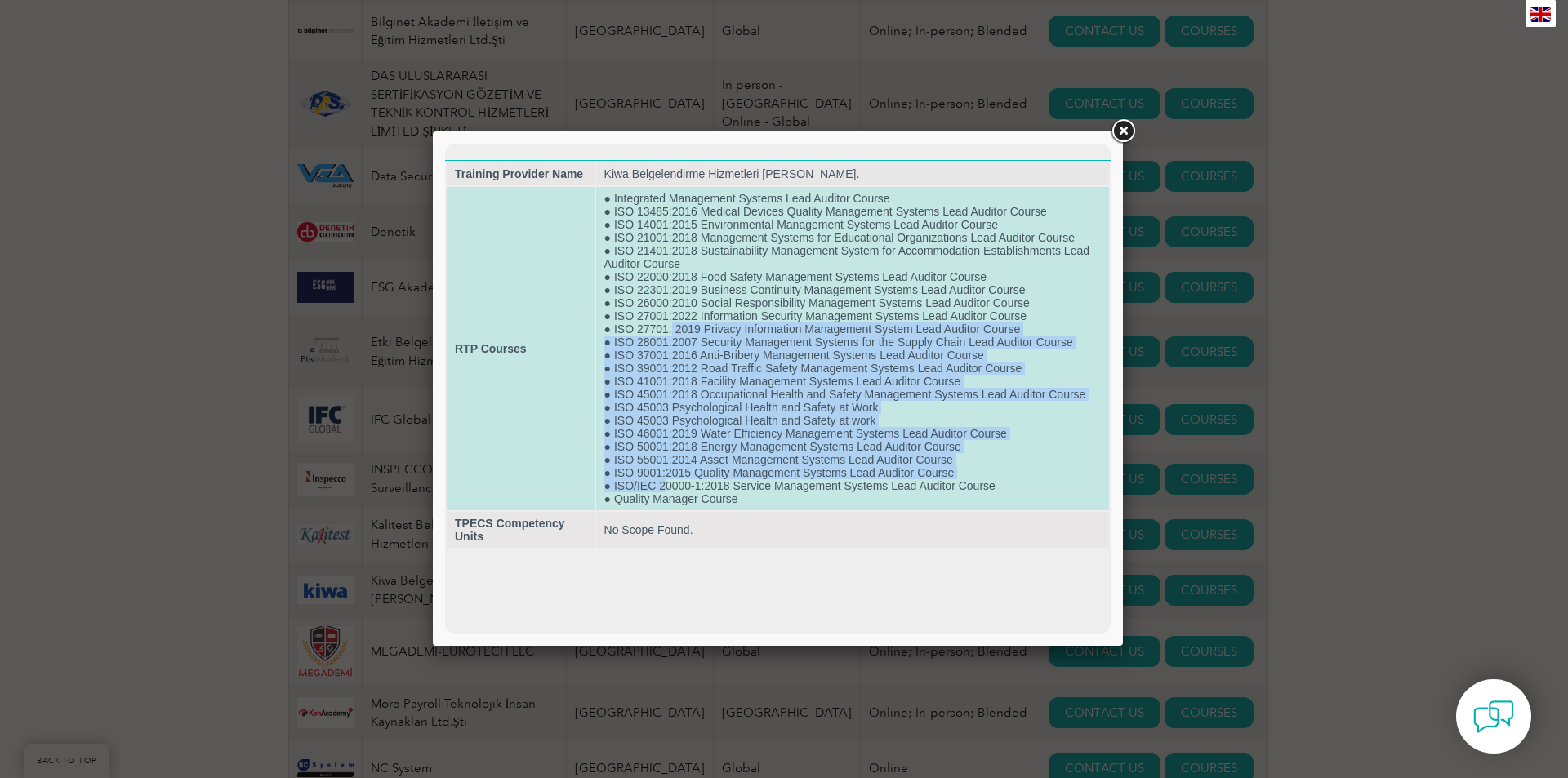
drag, startPoint x: 668, startPoint y: 487, endPoint x: 674, endPoint y: 332, distance: 155.1
click at [674, 332] on td "● Integrated Management Systems Lead Auditor Course ● ISO 13485:2016 Medical De…" at bounding box center [851, 349] width 512 height 323
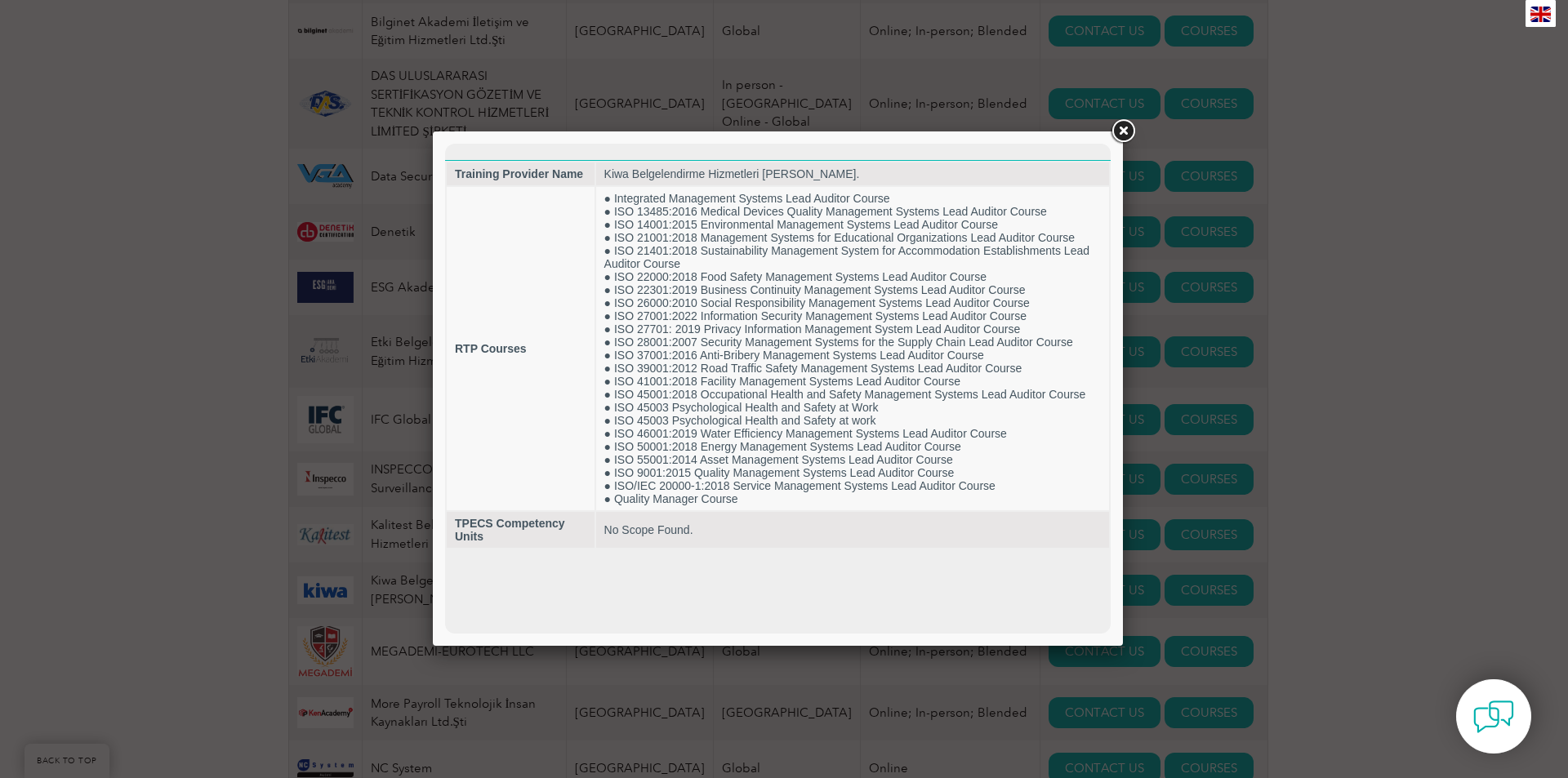
click at [1119, 130] on link at bounding box center [1123, 132] width 30 height 30
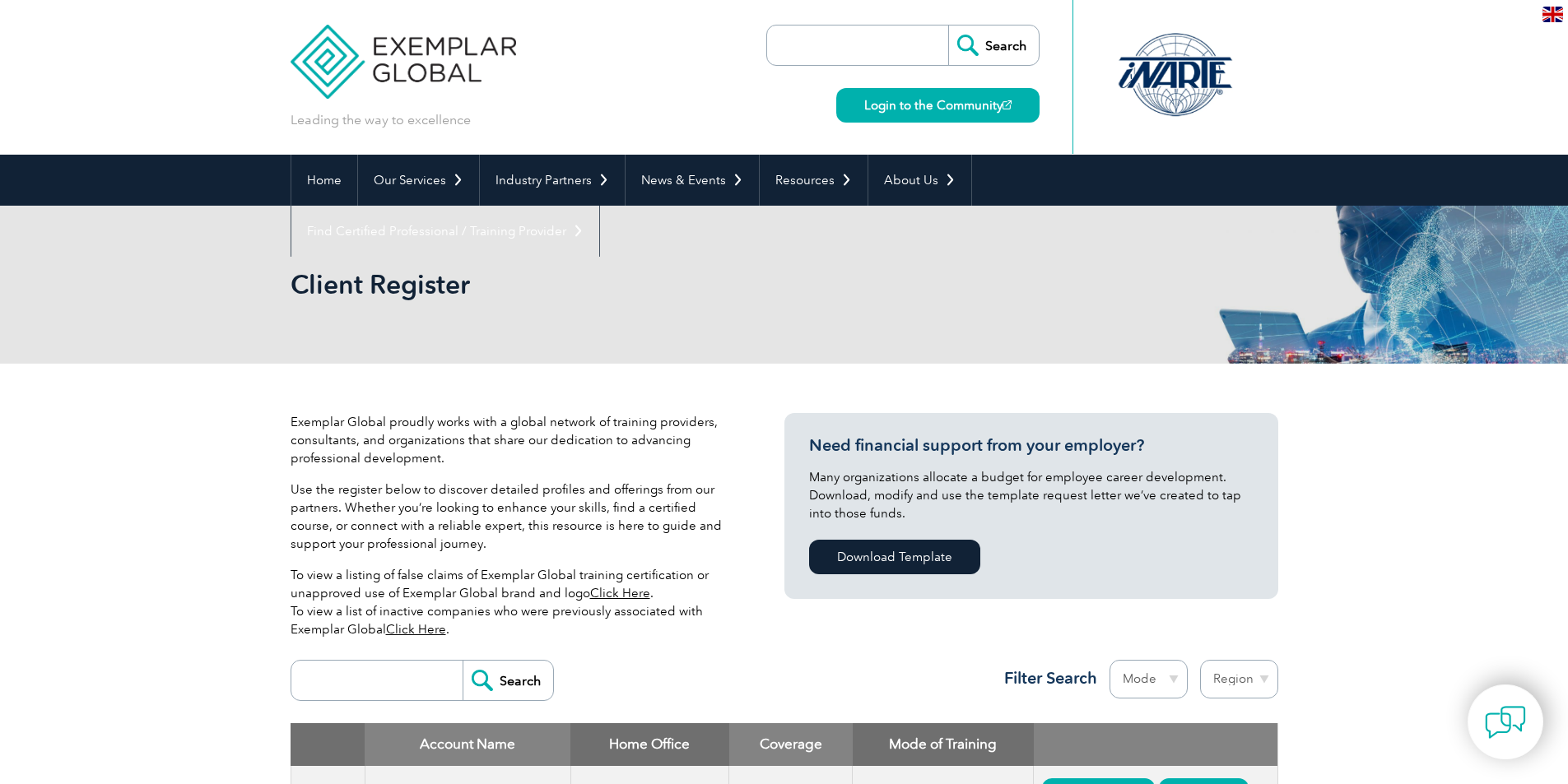
select select "[GEOGRAPHIC_DATA]"
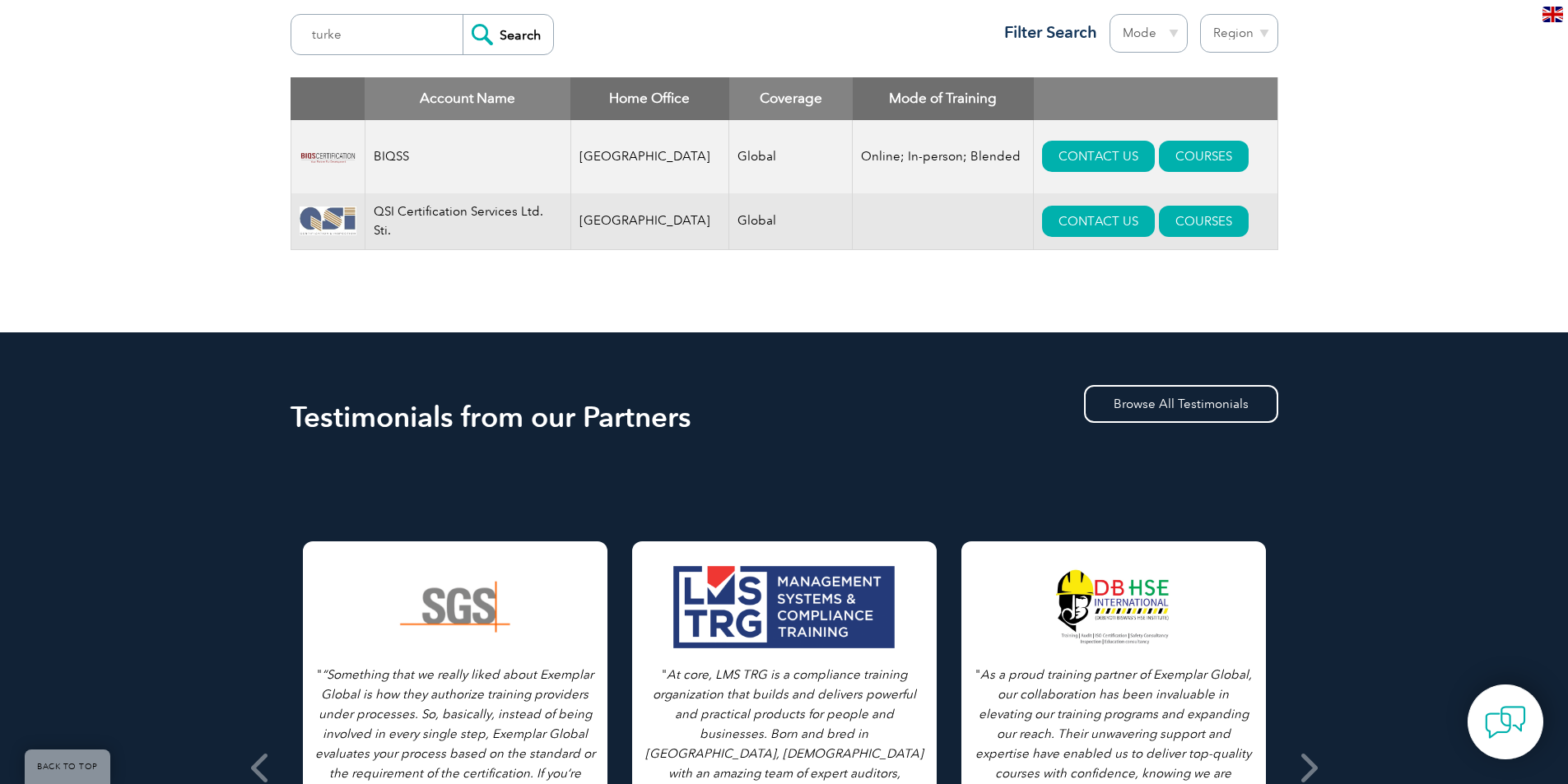
scroll to position [658, 0]
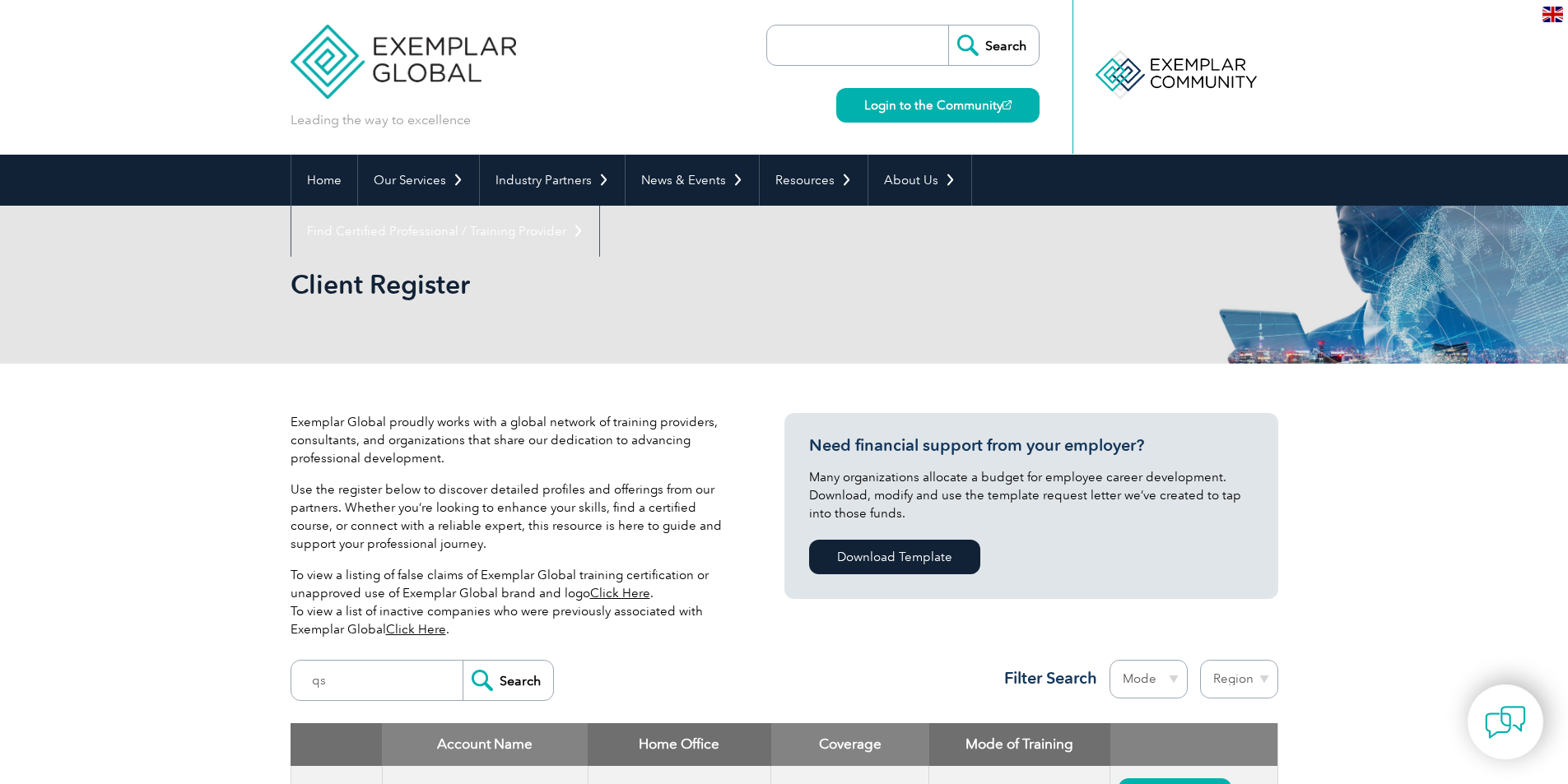
click at [378, 76] on img at bounding box center [404, 49] width 227 height 99
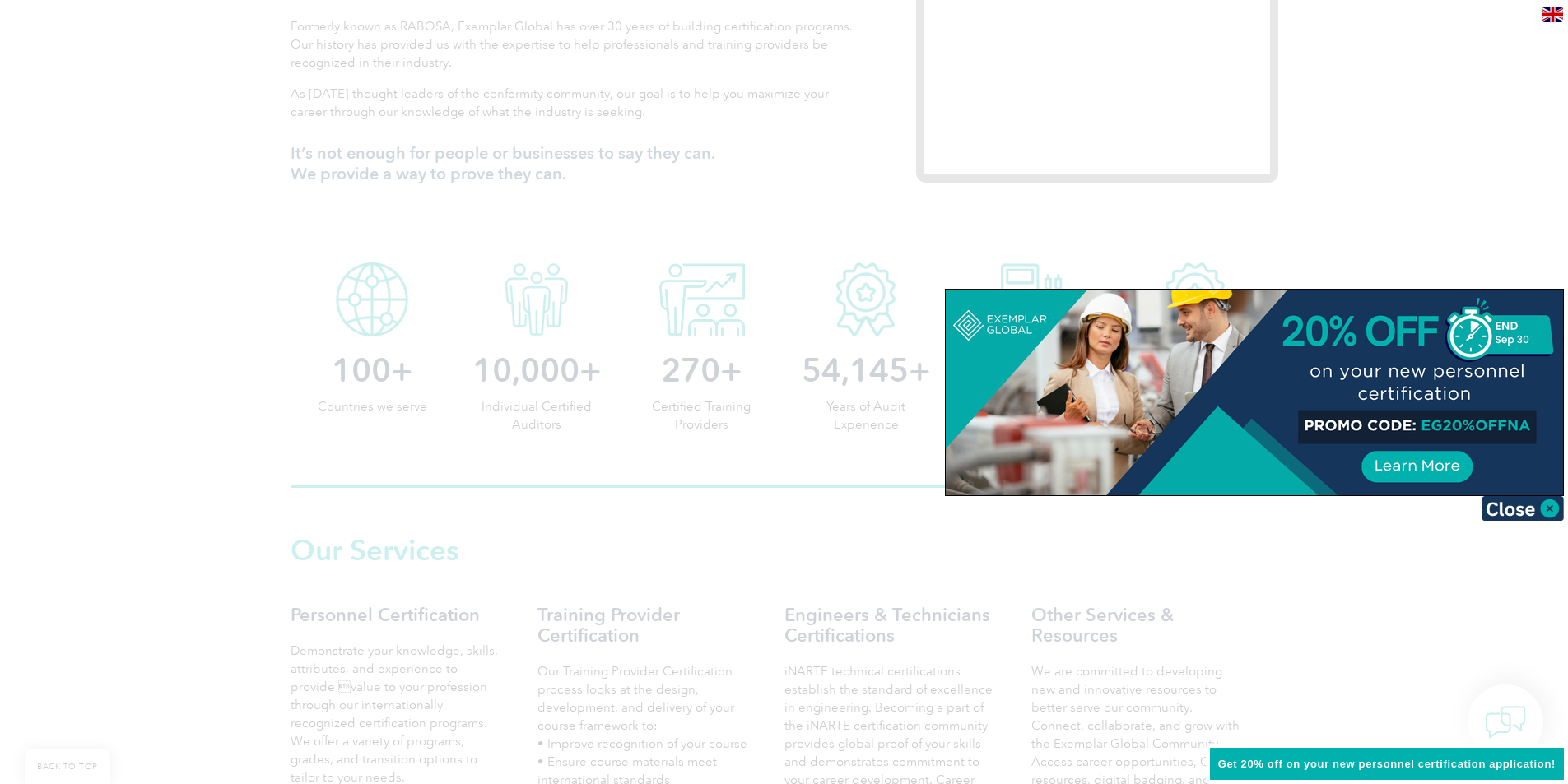
scroll to position [639, 0]
click at [1523, 257] on div at bounding box center [784, 392] width 1568 height 784
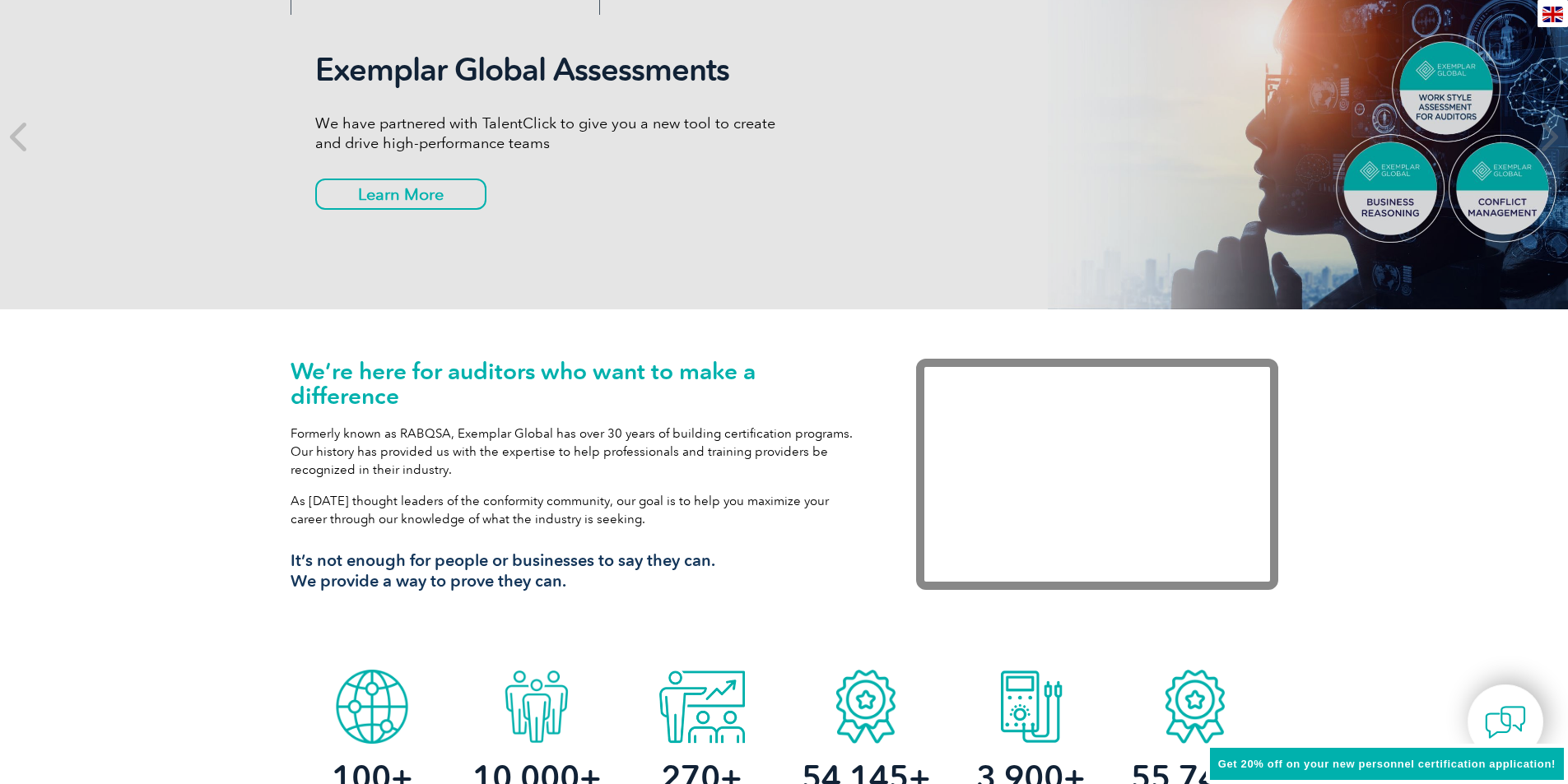
scroll to position [0, 0]
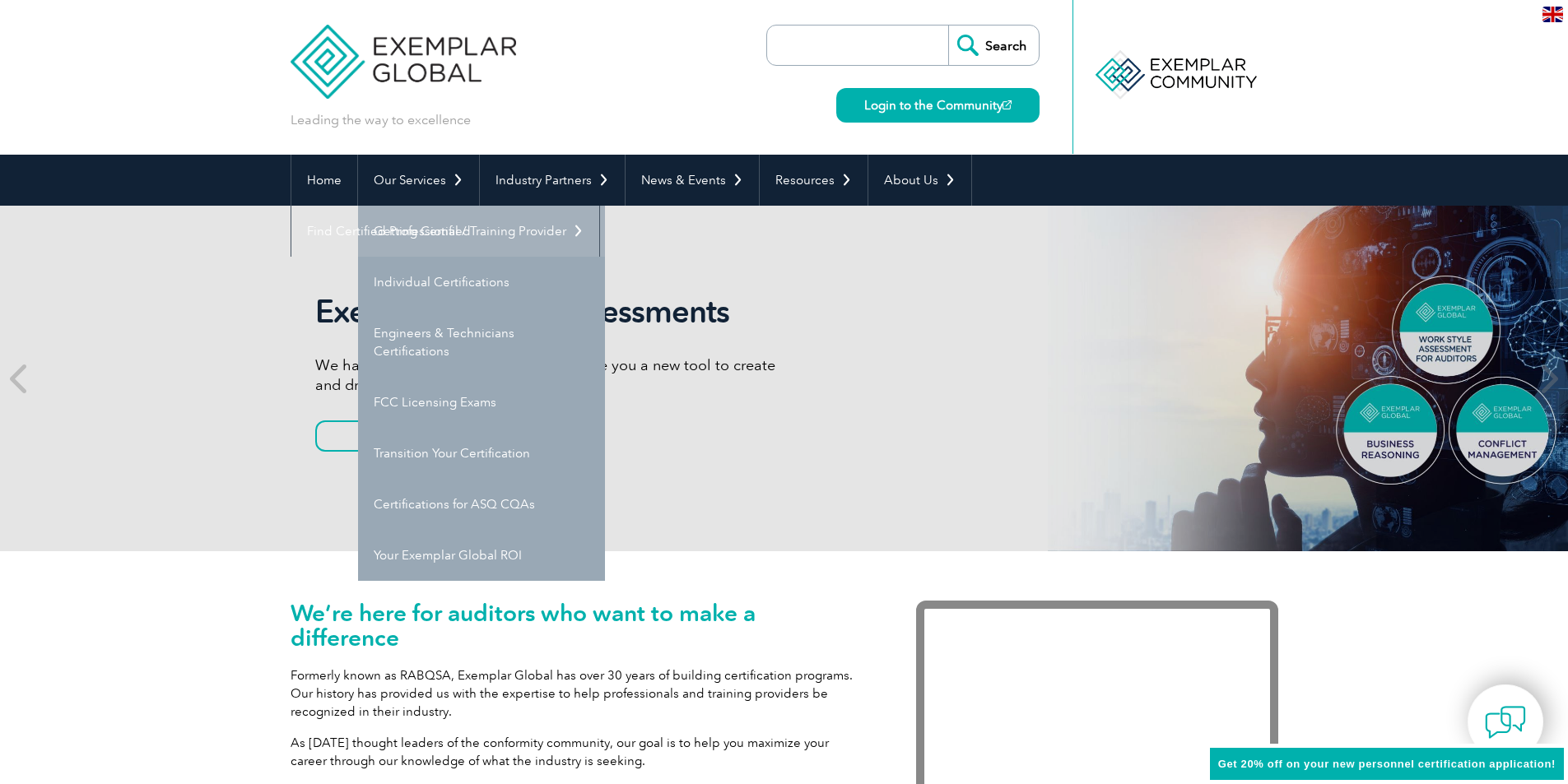
click at [423, 225] on link "Getting Certified" at bounding box center [481, 231] width 247 height 51
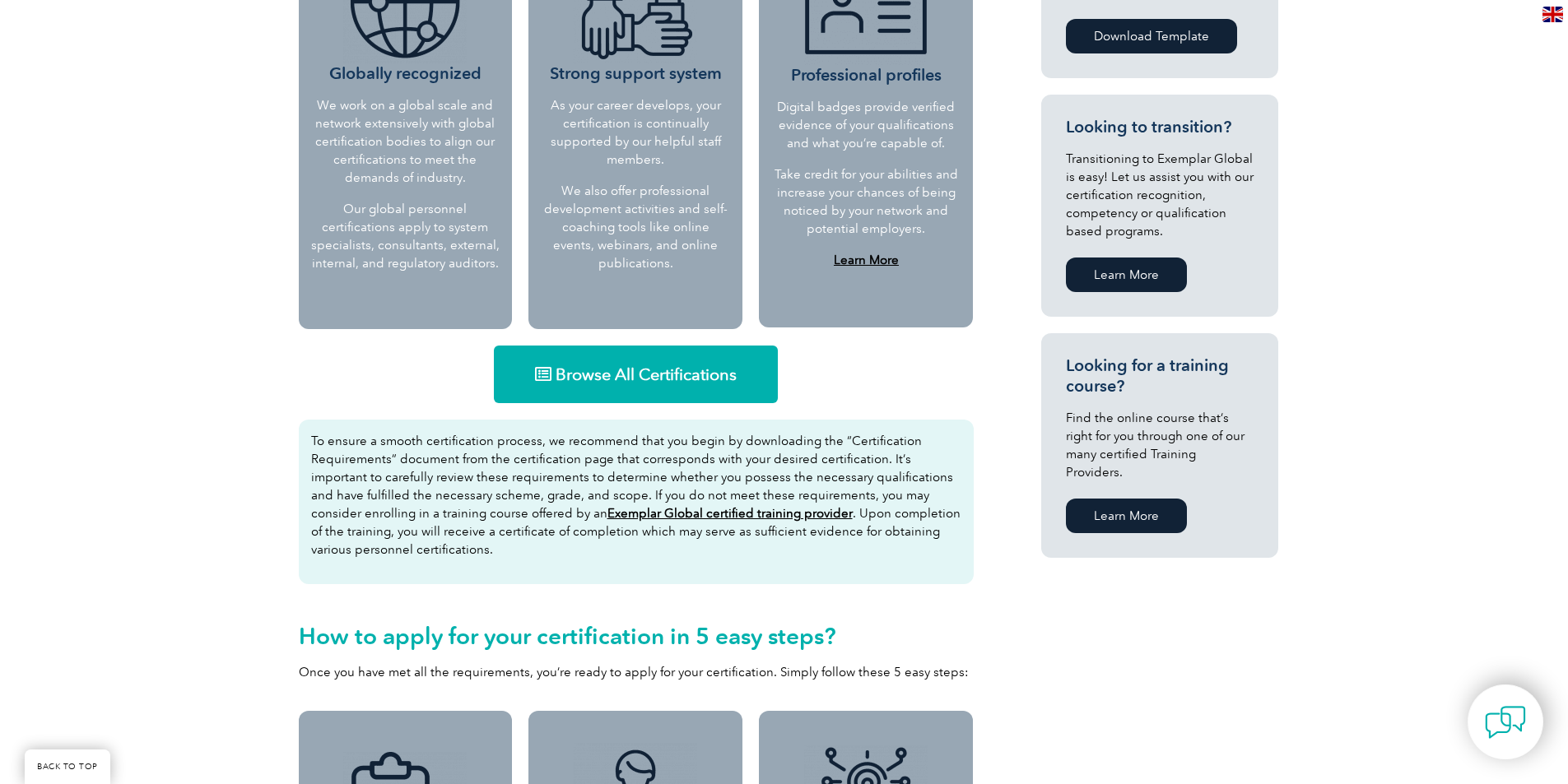
scroll to position [806, 0]
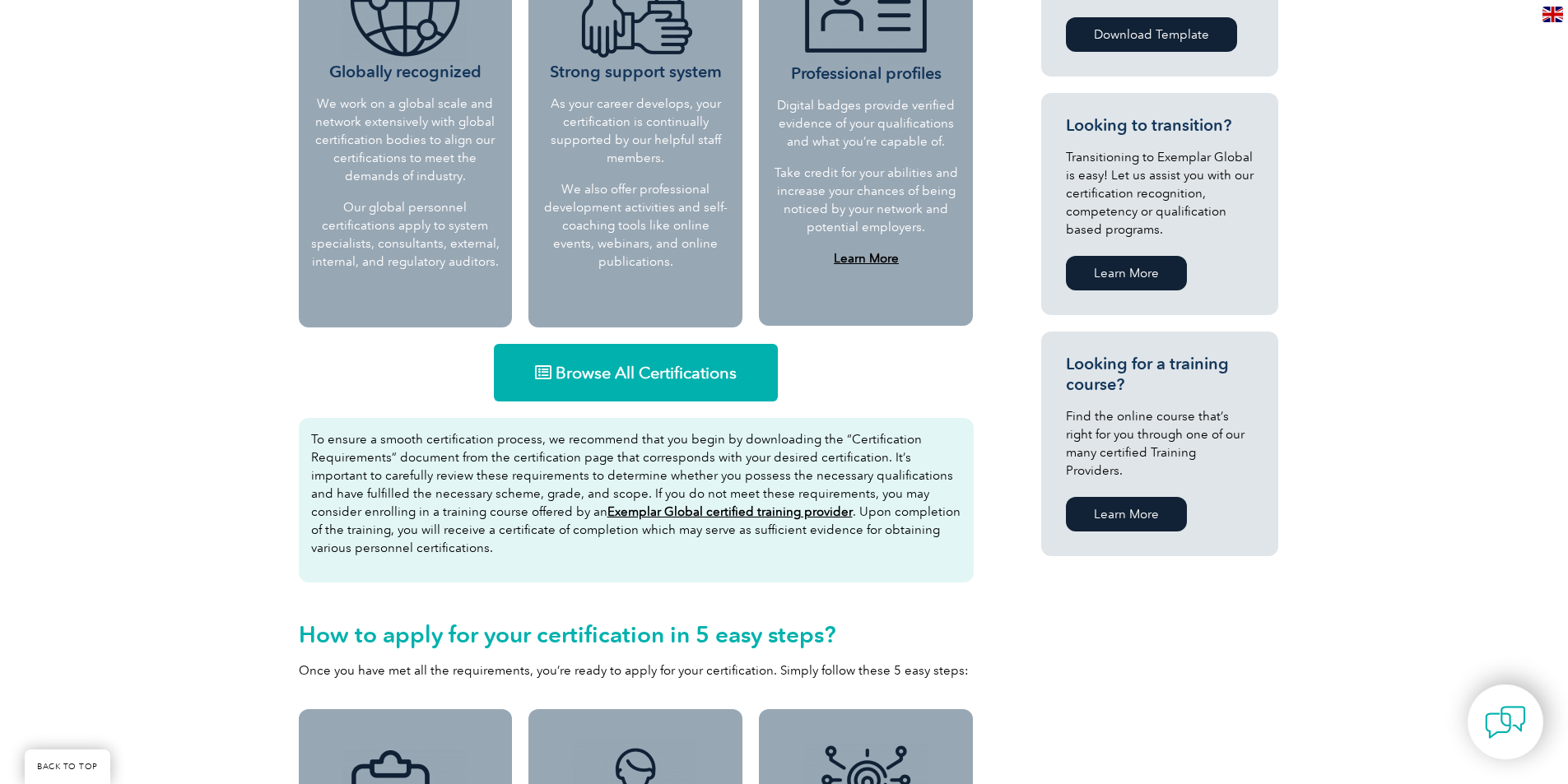
click at [659, 374] on span "Browse All Certifications" at bounding box center [646, 373] width 181 height 16
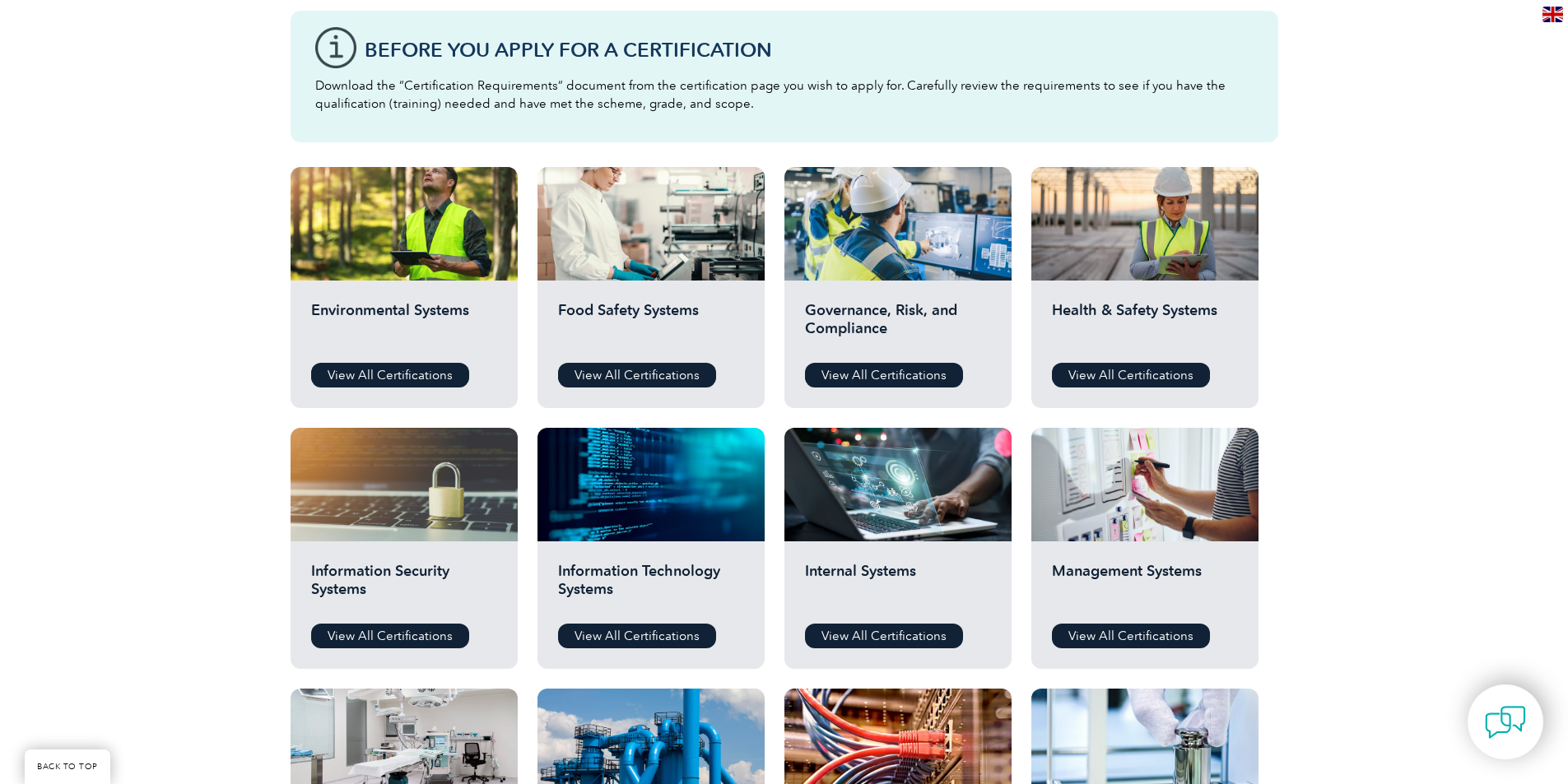
scroll to position [493, 0]
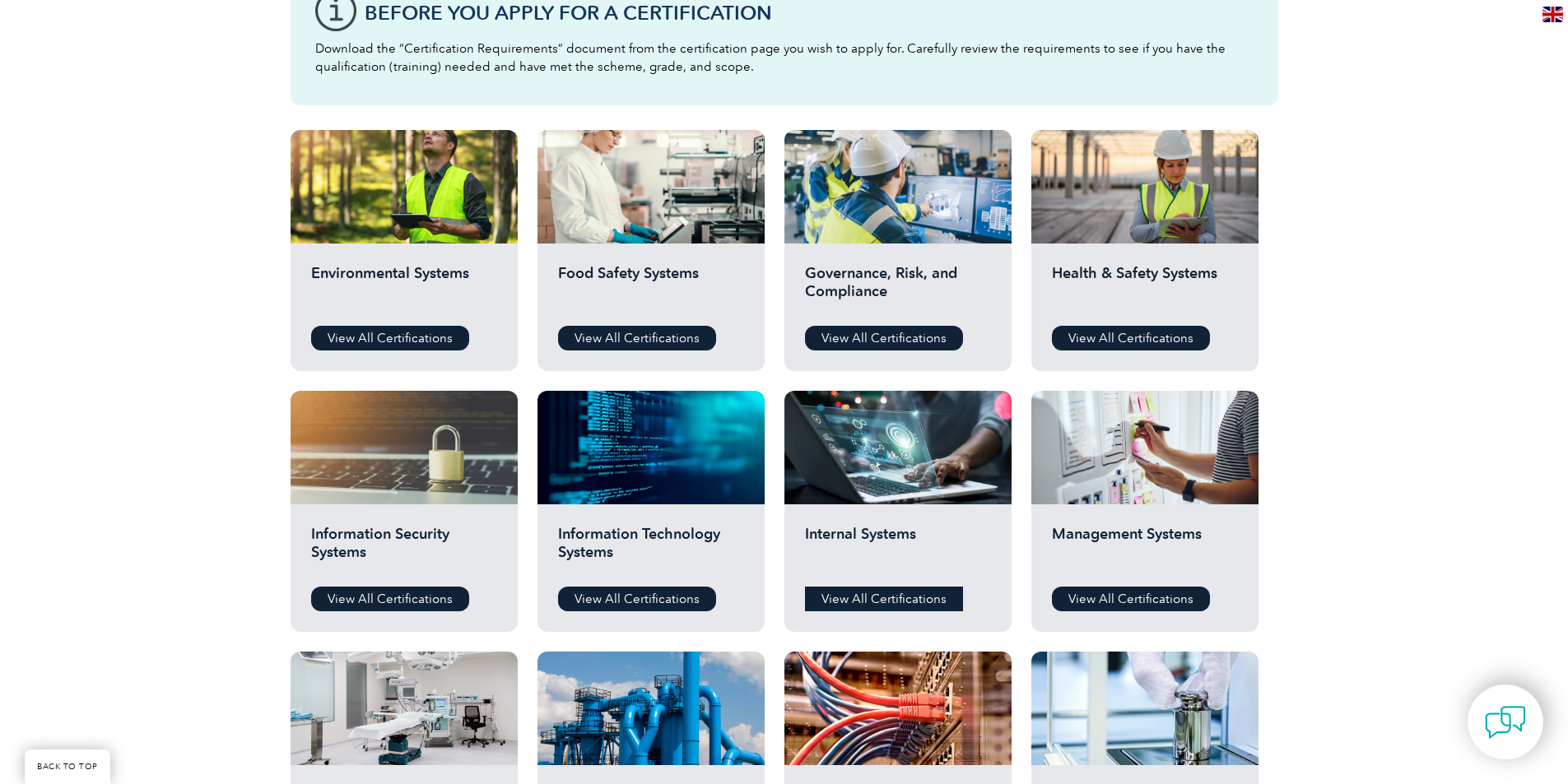
click at [881, 597] on link "View All Certifications" at bounding box center [884, 598] width 158 height 25
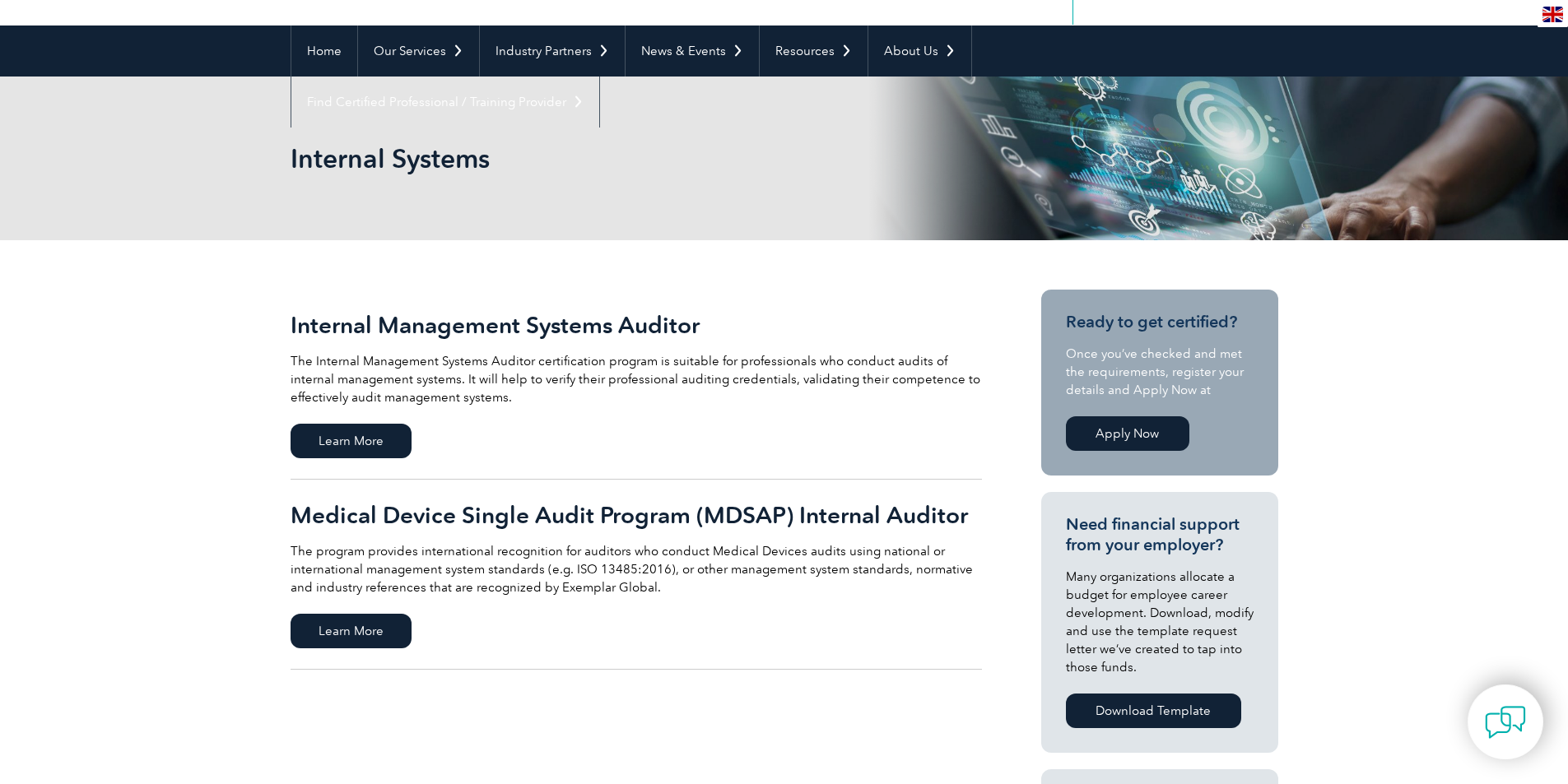
scroll to position [165, 0]
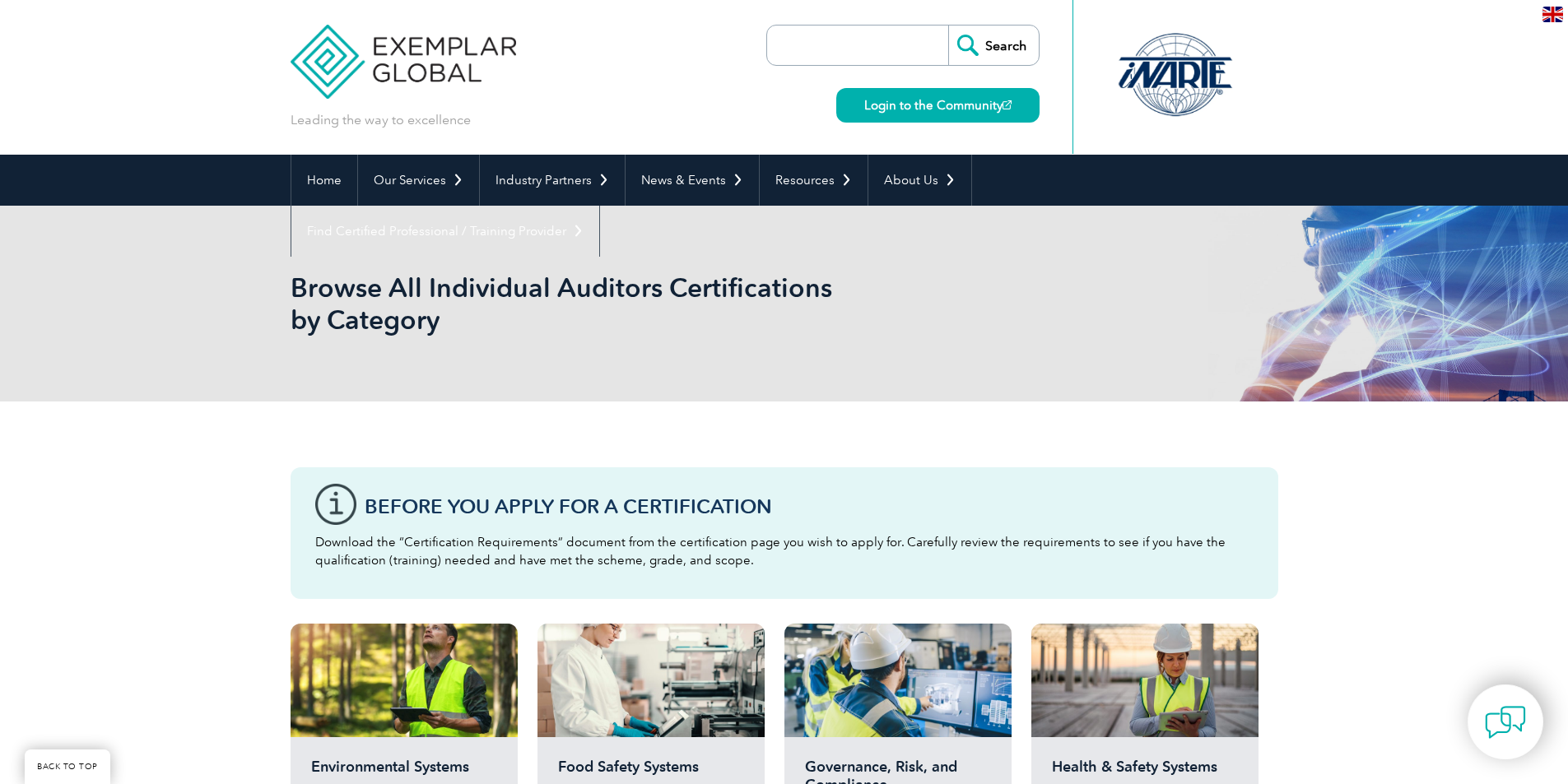
scroll to position [493, 0]
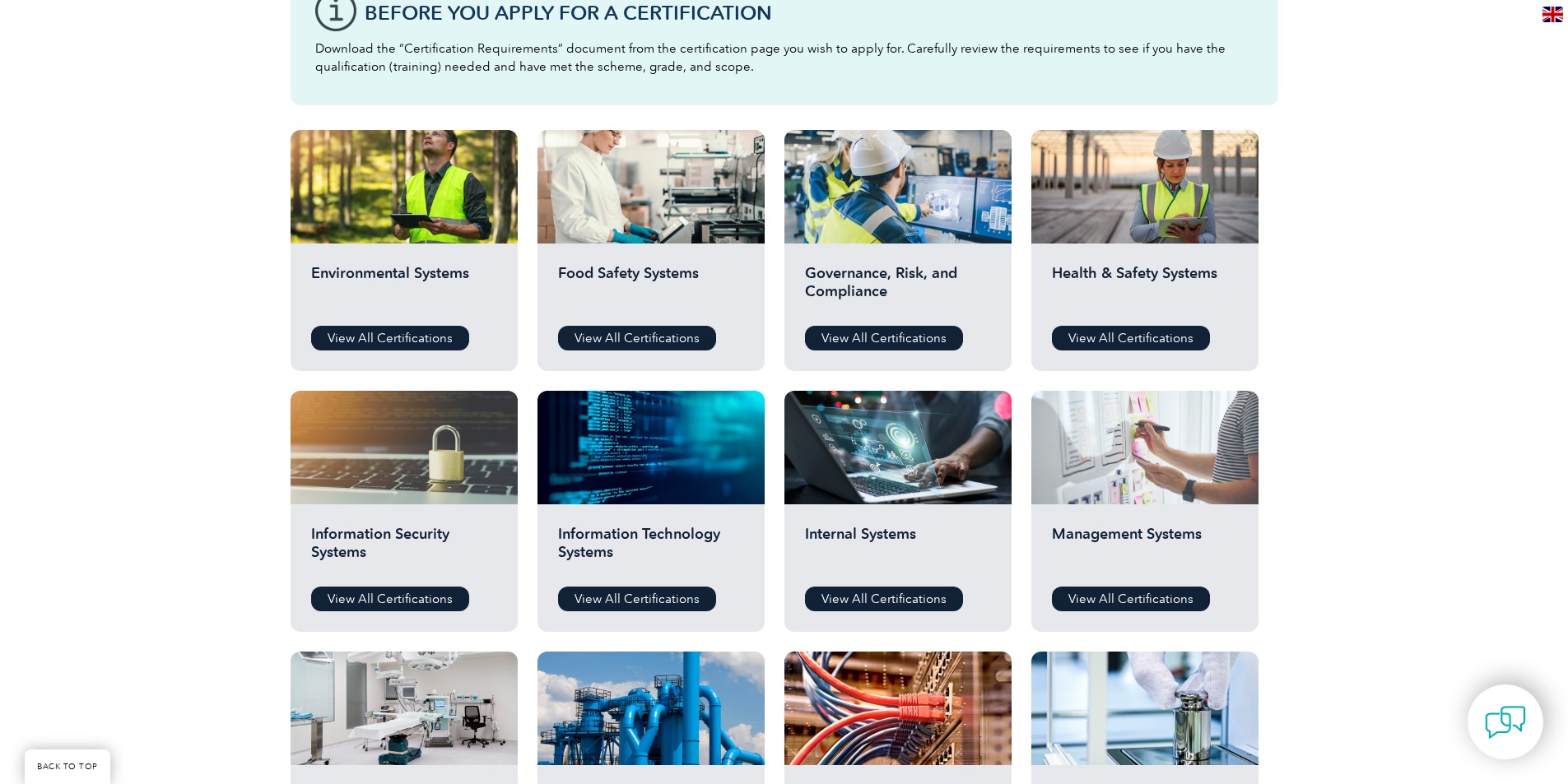
click at [1137, 486] on div at bounding box center [1144, 447] width 227 height 114
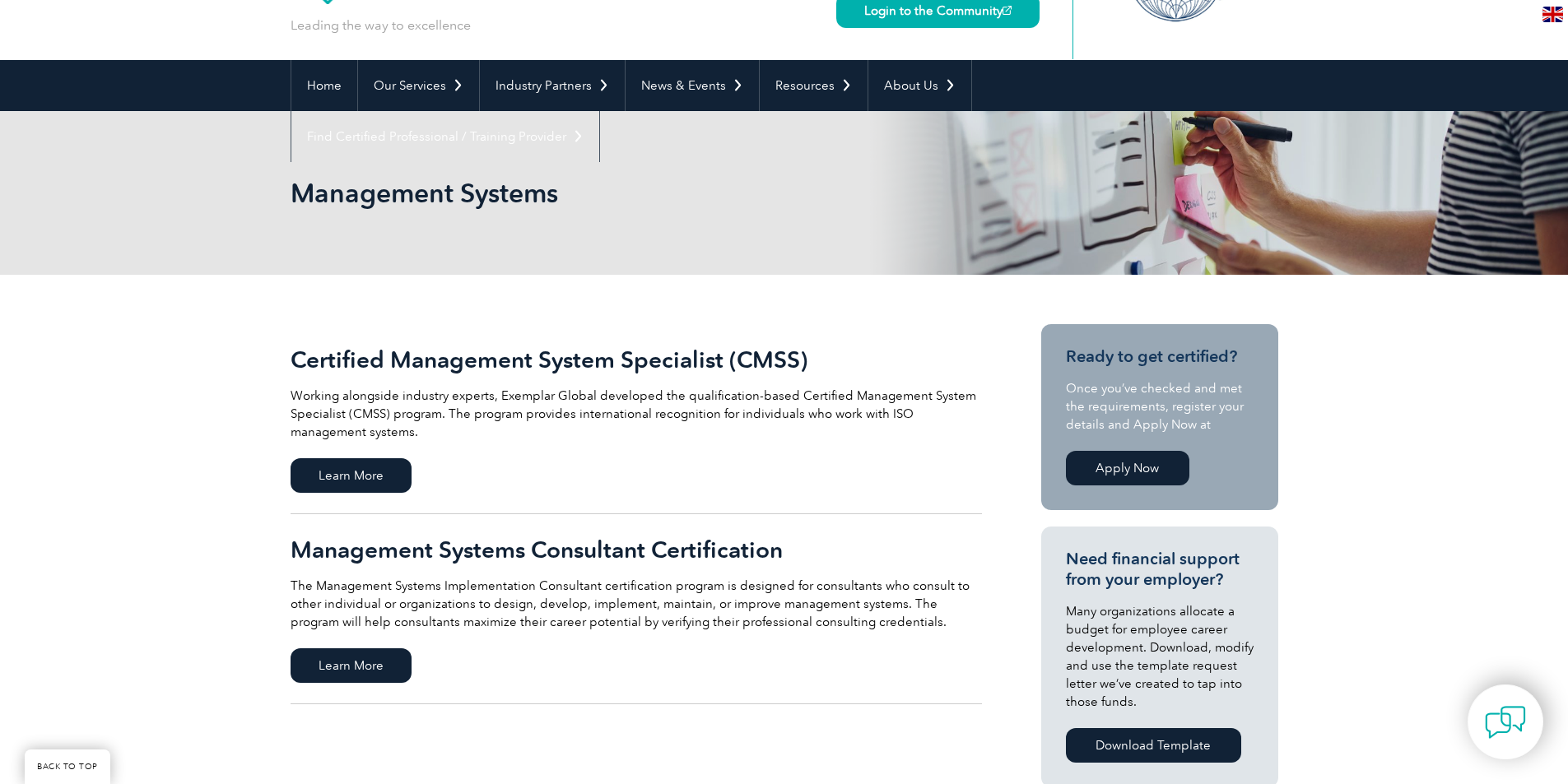
scroll to position [82, 0]
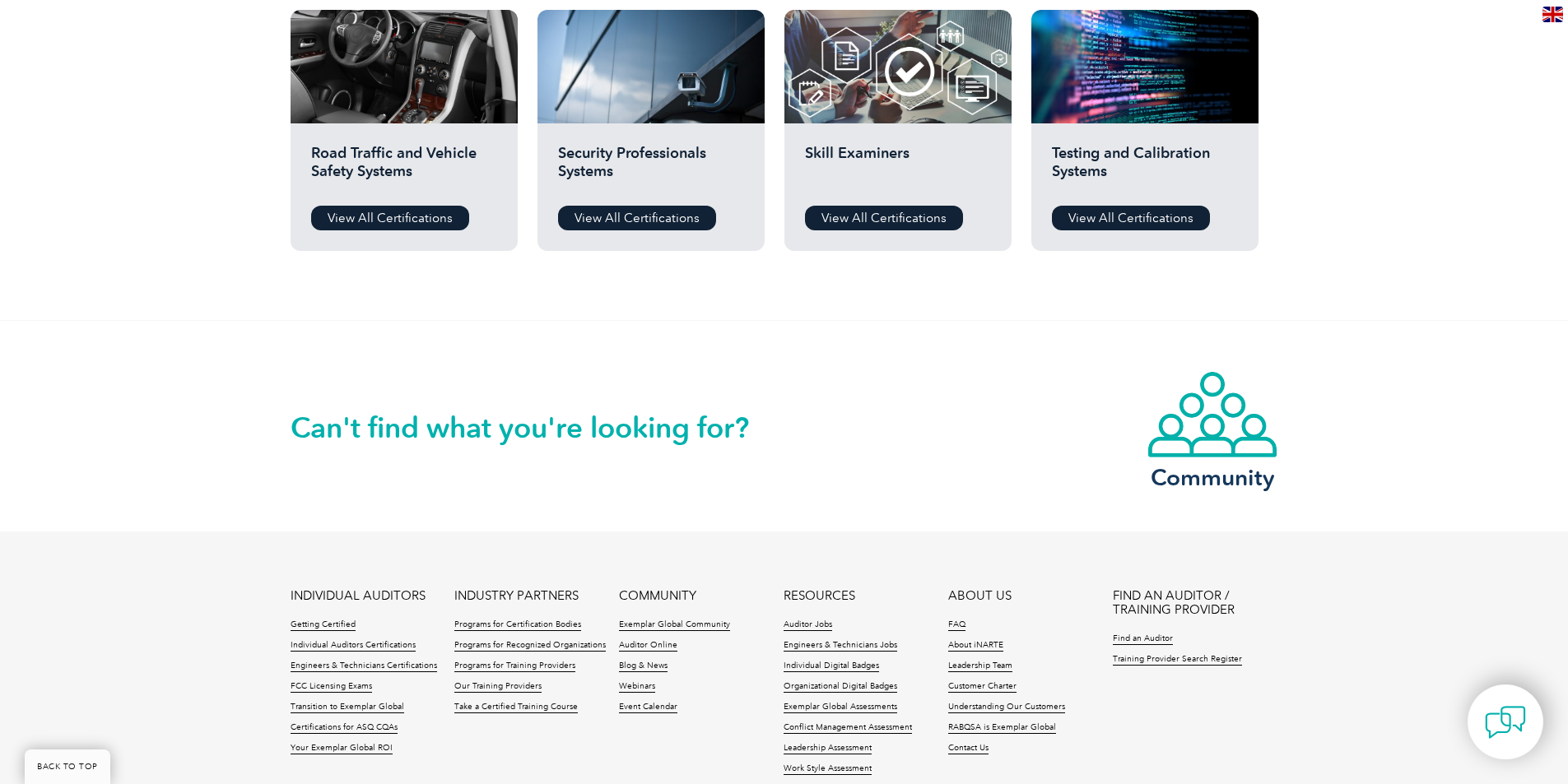
scroll to position [1399, 0]
